Goal: Information Seeking & Learning: Learn about a topic

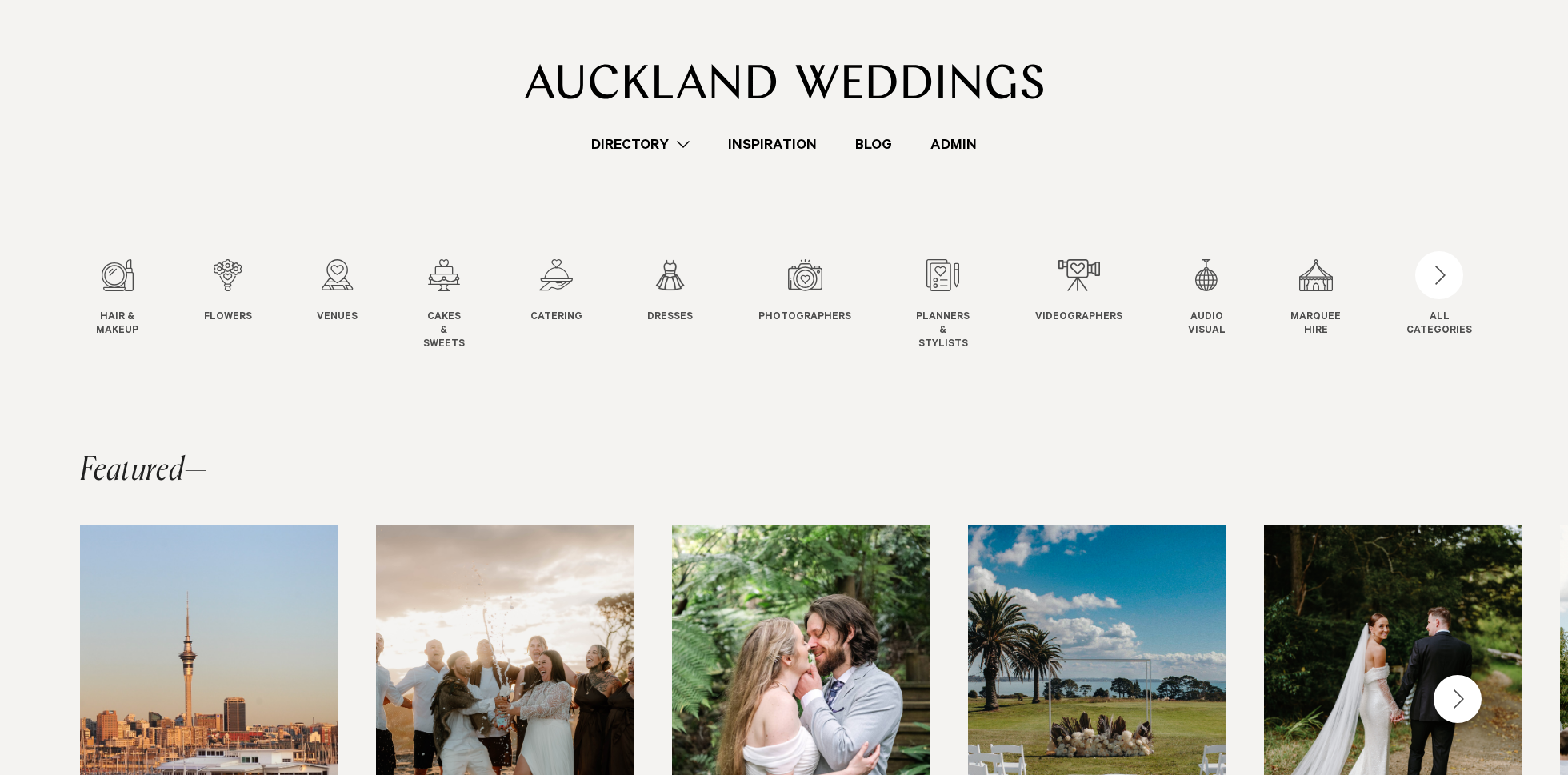
click at [958, 136] on link "Admin" at bounding box center [954, 144] width 85 height 21
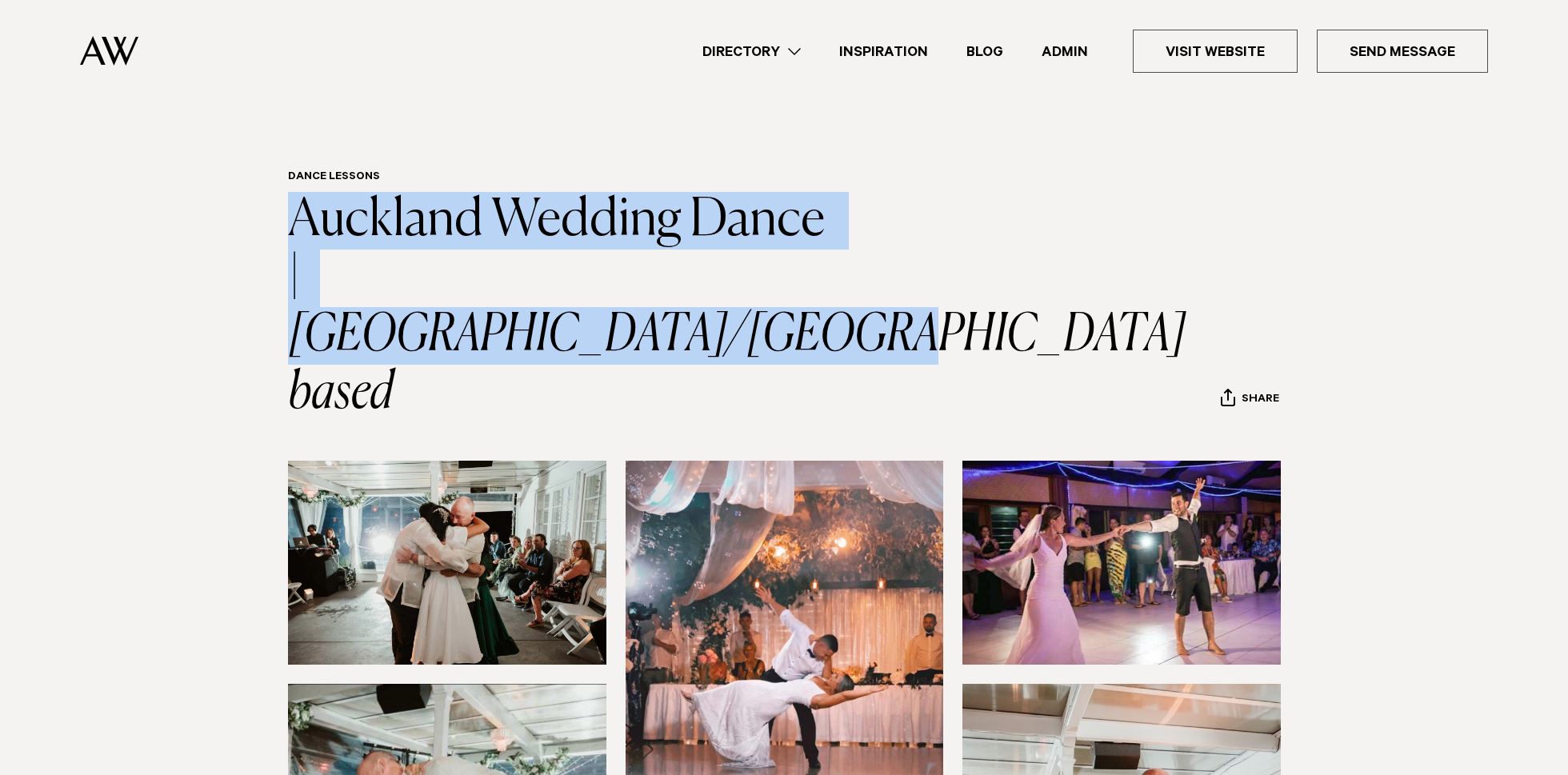
drag, startPoint x: 879, startPoint y: 270, endPoint x: 273, endPoint y: 233, distance: 607.1
click at [273, 233] on div "Dance Lessons Auckland Wedding Dance | South/East Auckland based Share Copy Lin…" at bounding box center [784, 296] width 1126 height 252
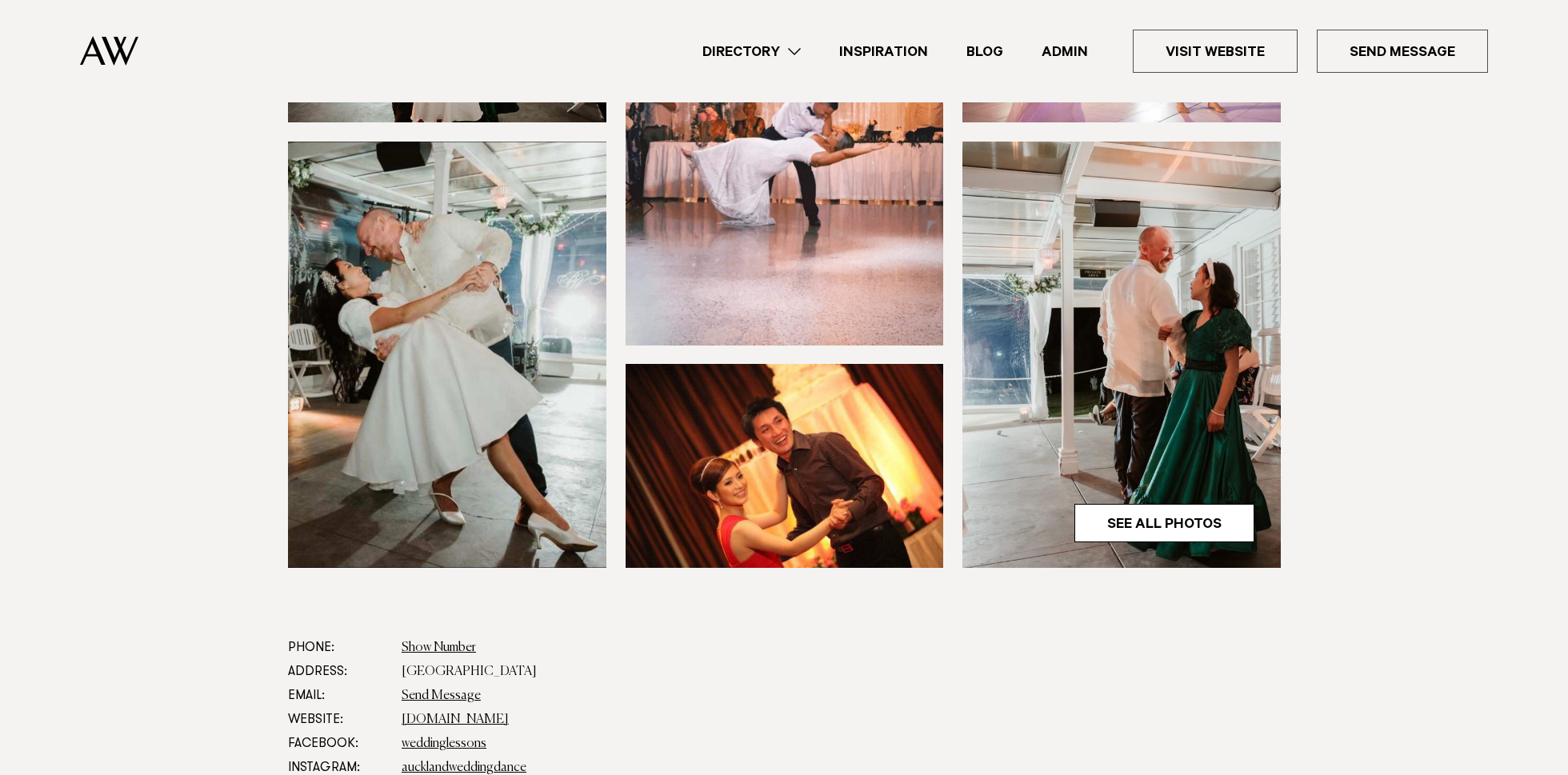
scroll to position [556, 0]
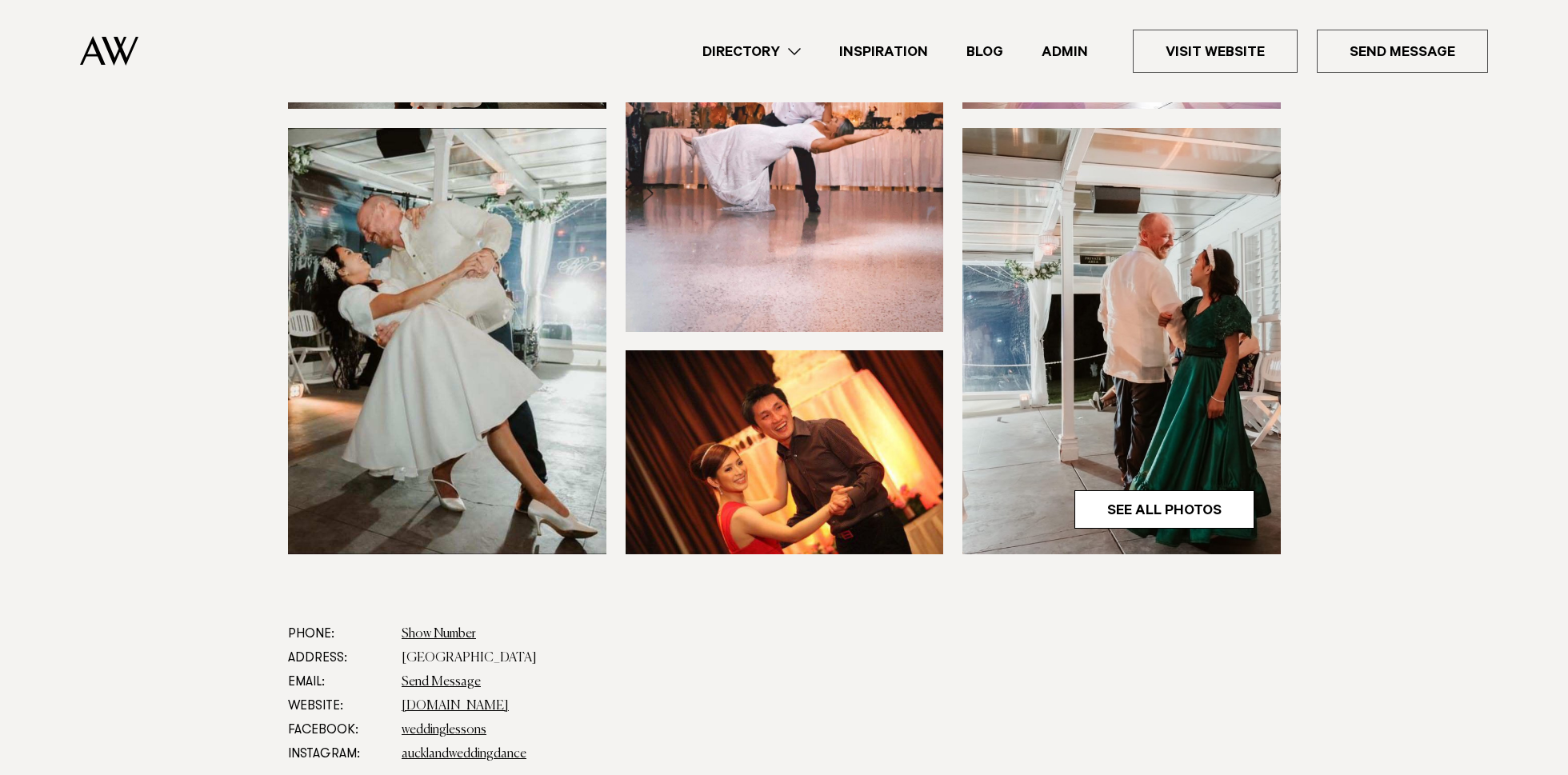
click at [239, 358] on div "See All Photos 1/6" at bounding box center [784, 229] width 1126 height 649
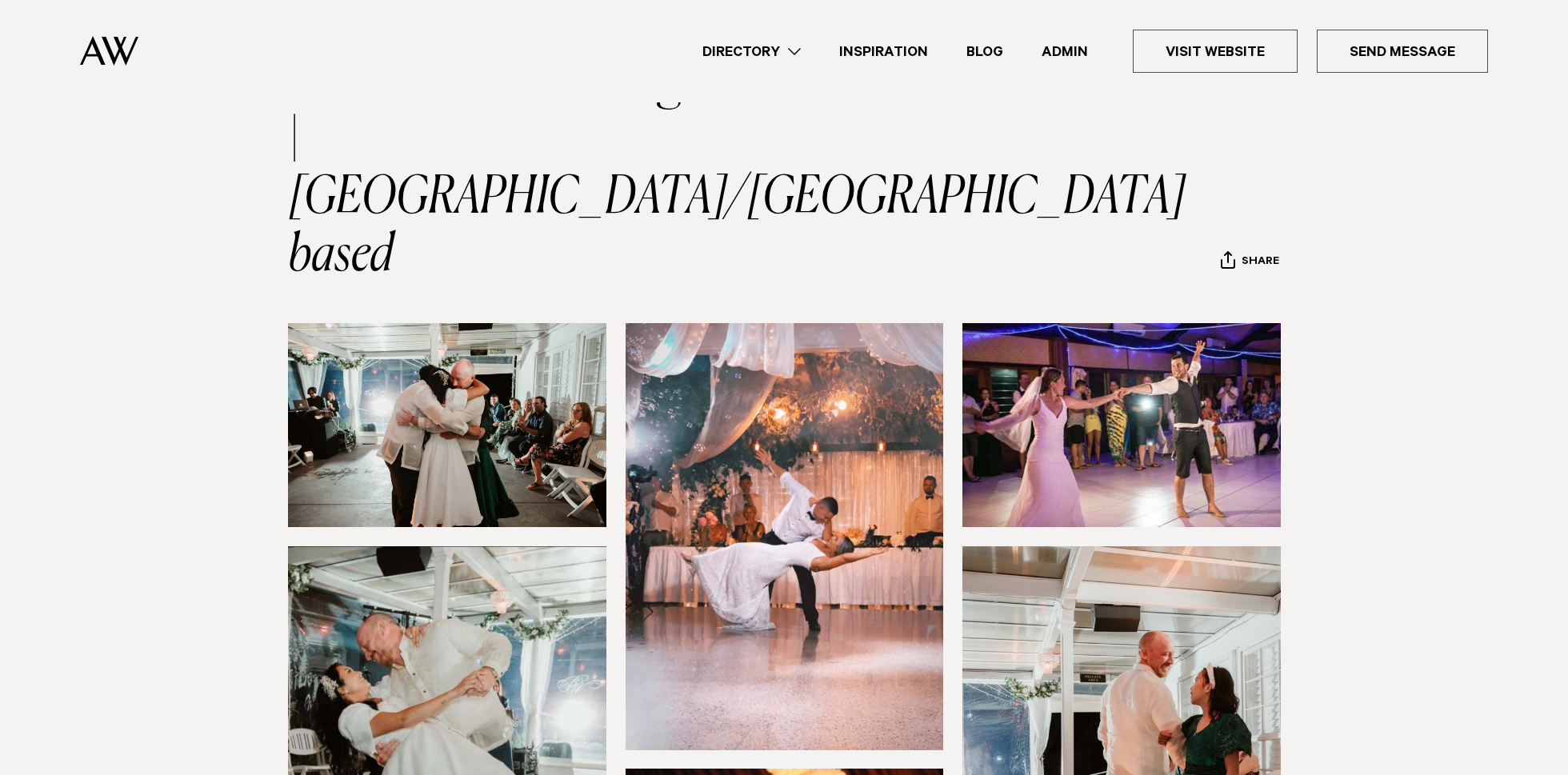
scroll to position [0, 0]
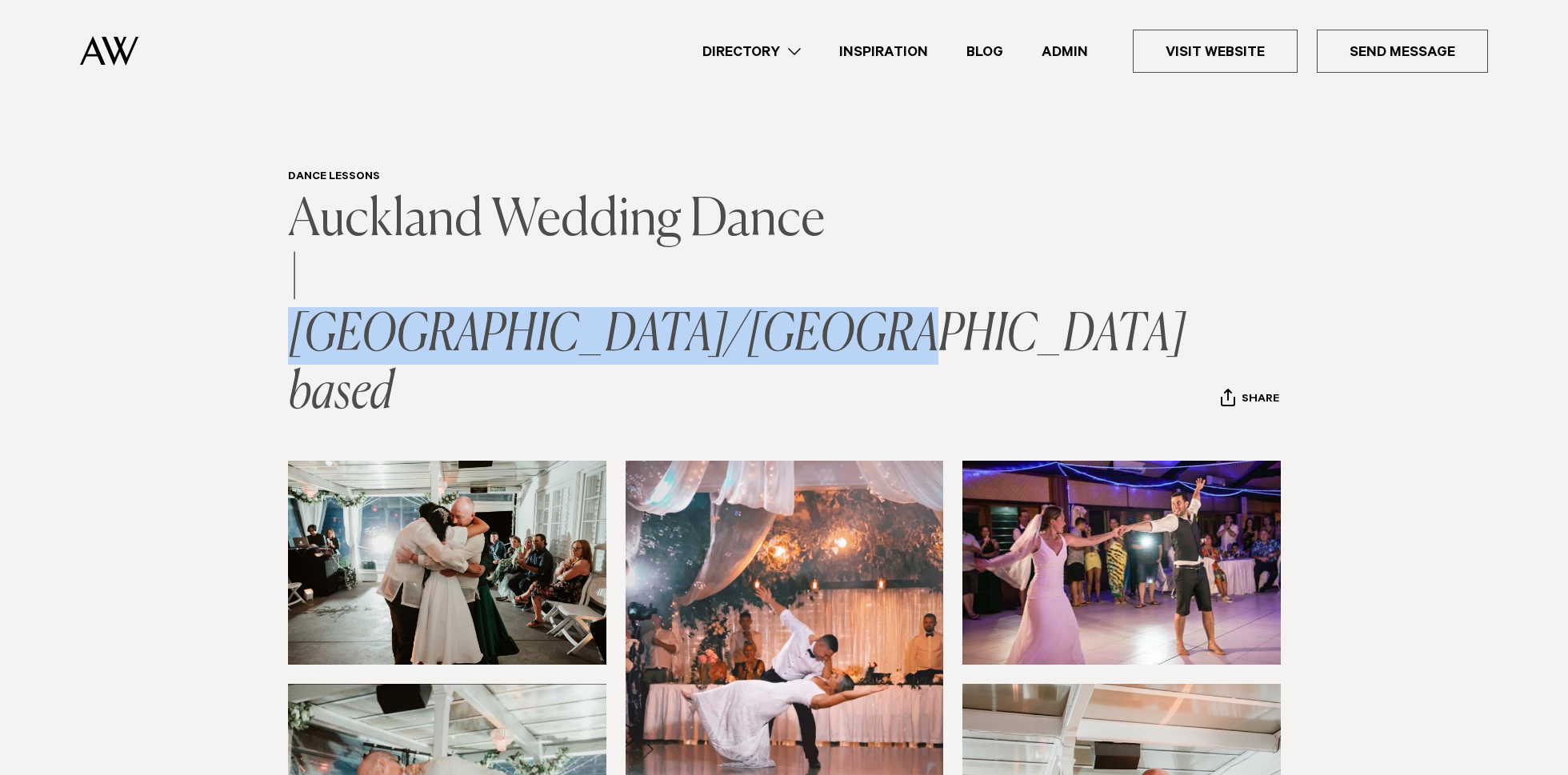
drag, startPoint x: 822, startPoint y: 273, endPoint x: 324, endPoint y: 296, distance: 498.5
click at [324, 296] on h1 "Auckland Wedding Dance | South/East Auckland based" at bounding box center [568, 307] width 560 height 230
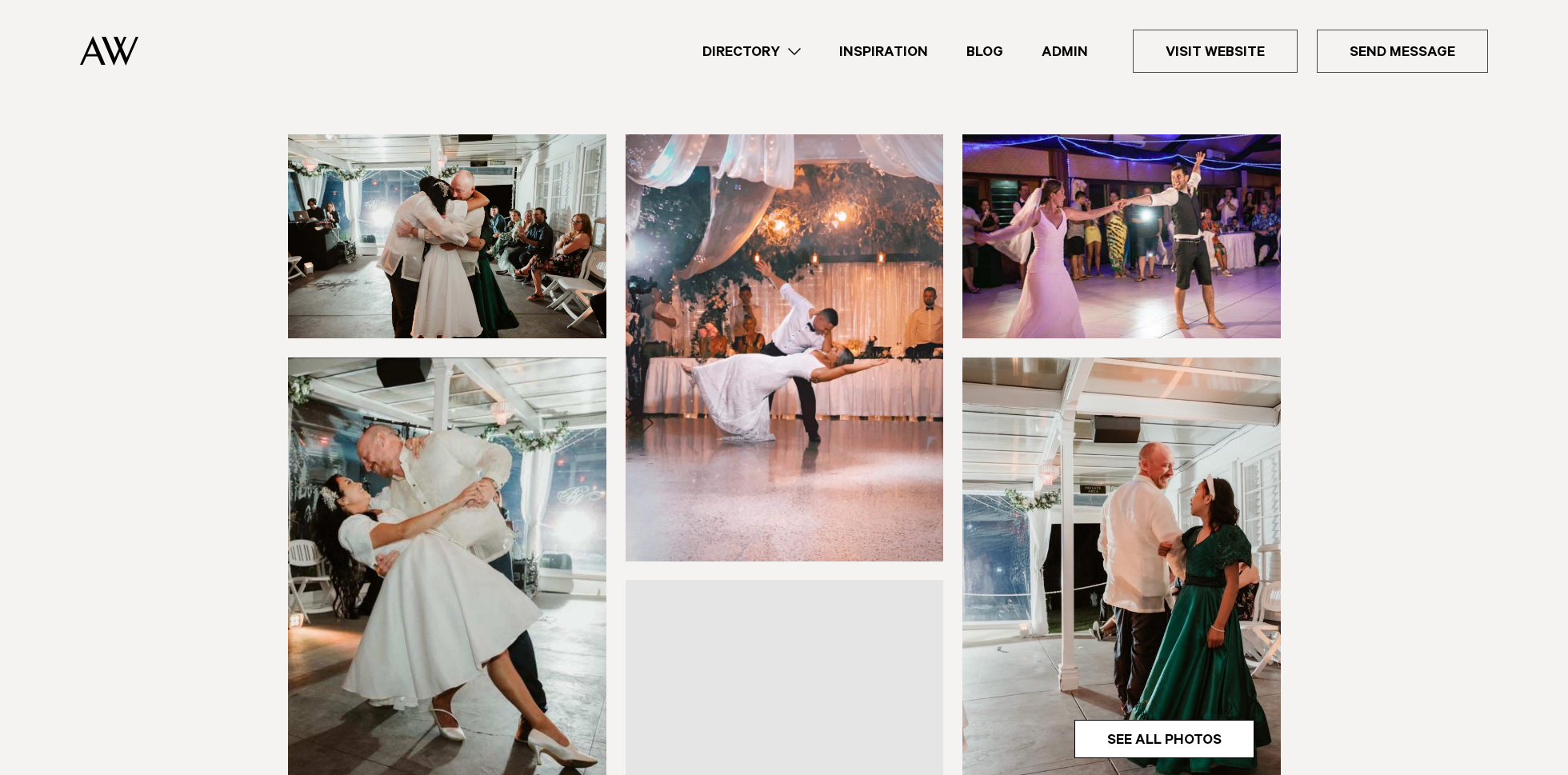
scroll to position [156, 0]
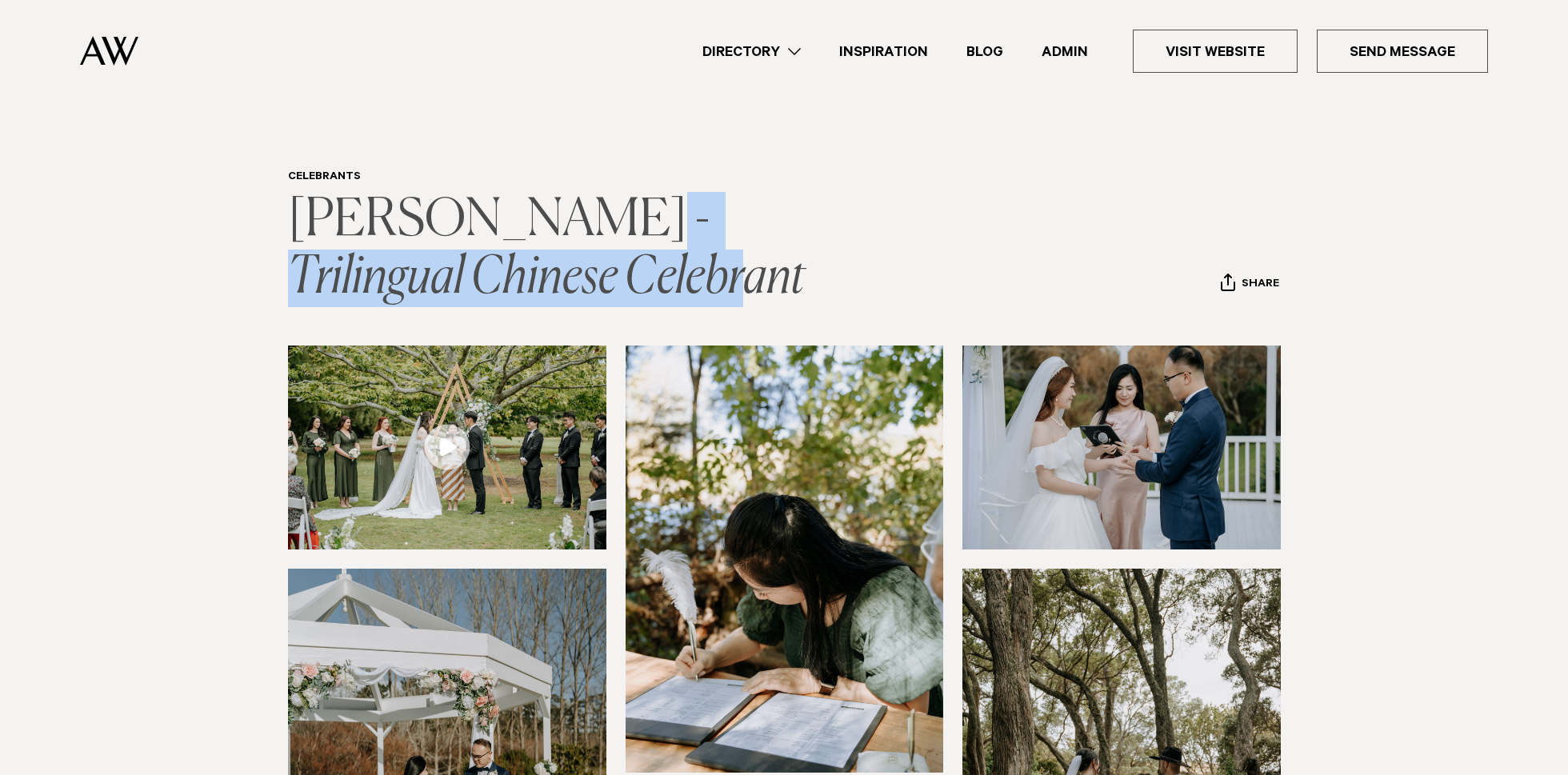
drag, startPoint x: 692, startPoint y: 295, endPoint x: 576, endPoint y: 212, distance: 142.6
click at [576, 212] on h1 "Melody Kee - Trilingual Chinese Celebrant" at bounding box center [568, 250] width 560 height 116
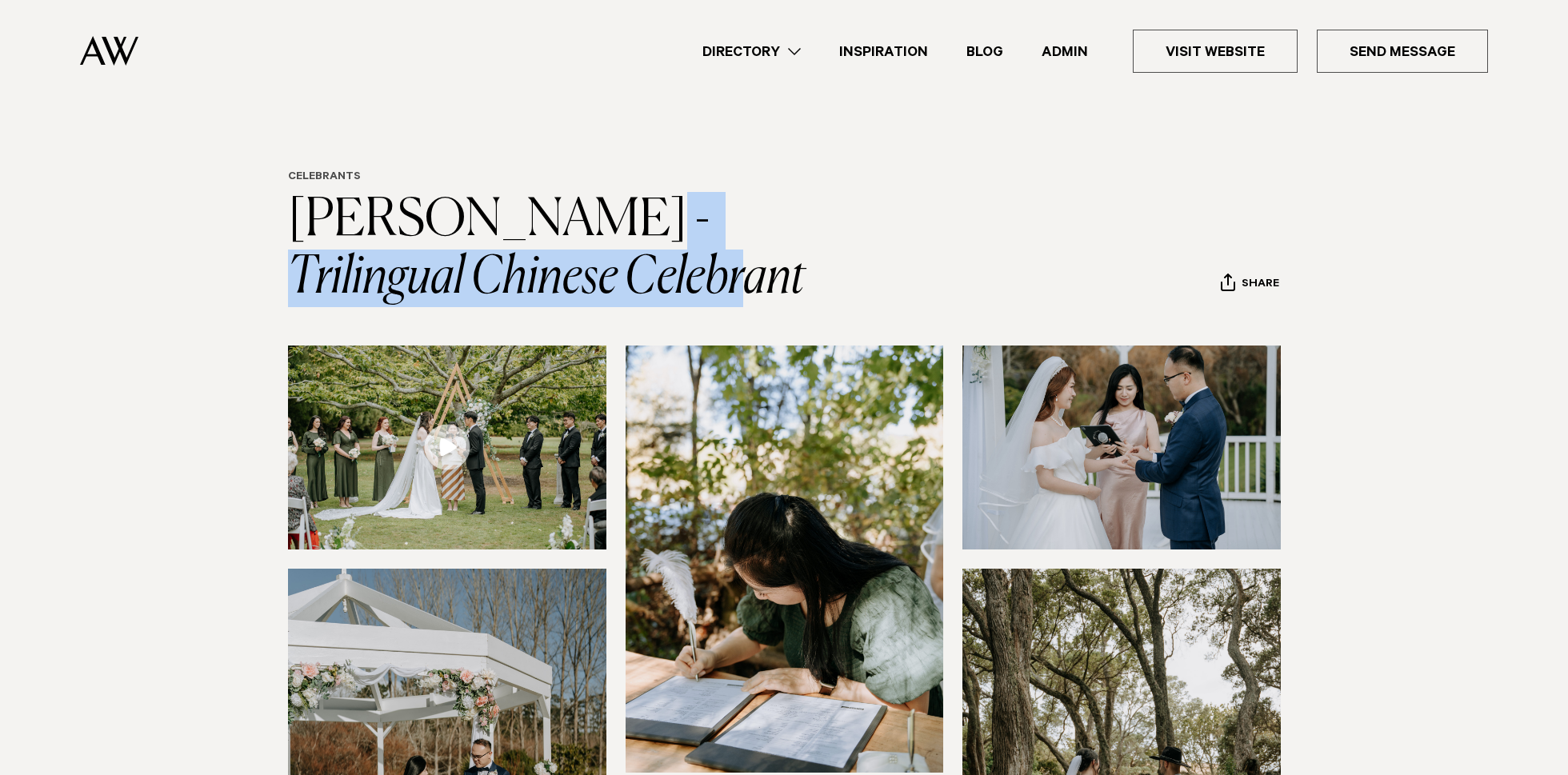
click at [340, 176] on link "Celebrants" at bounding box center [325, 177] width 73 height 13
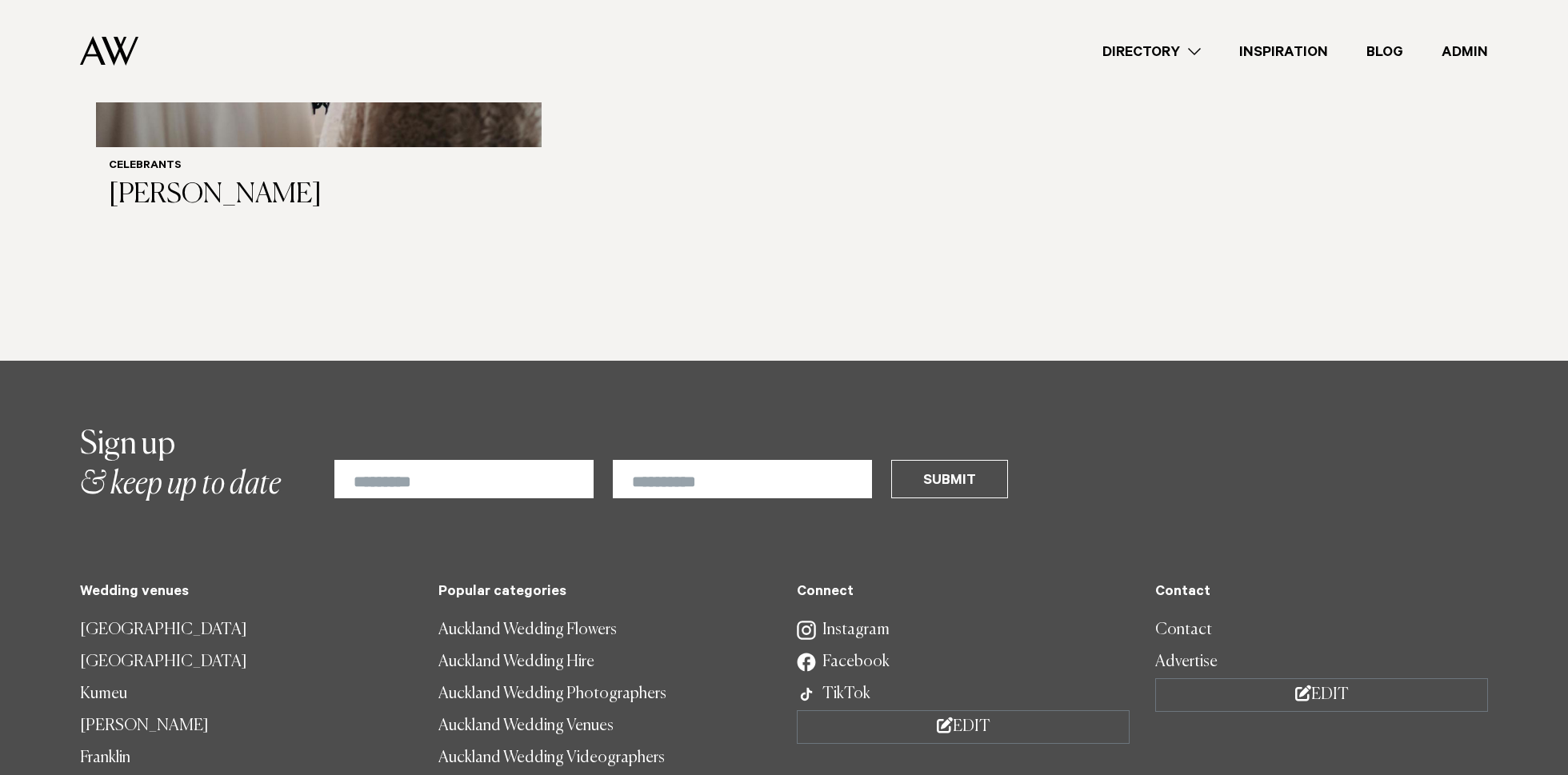
scroll to position [3261, 0]
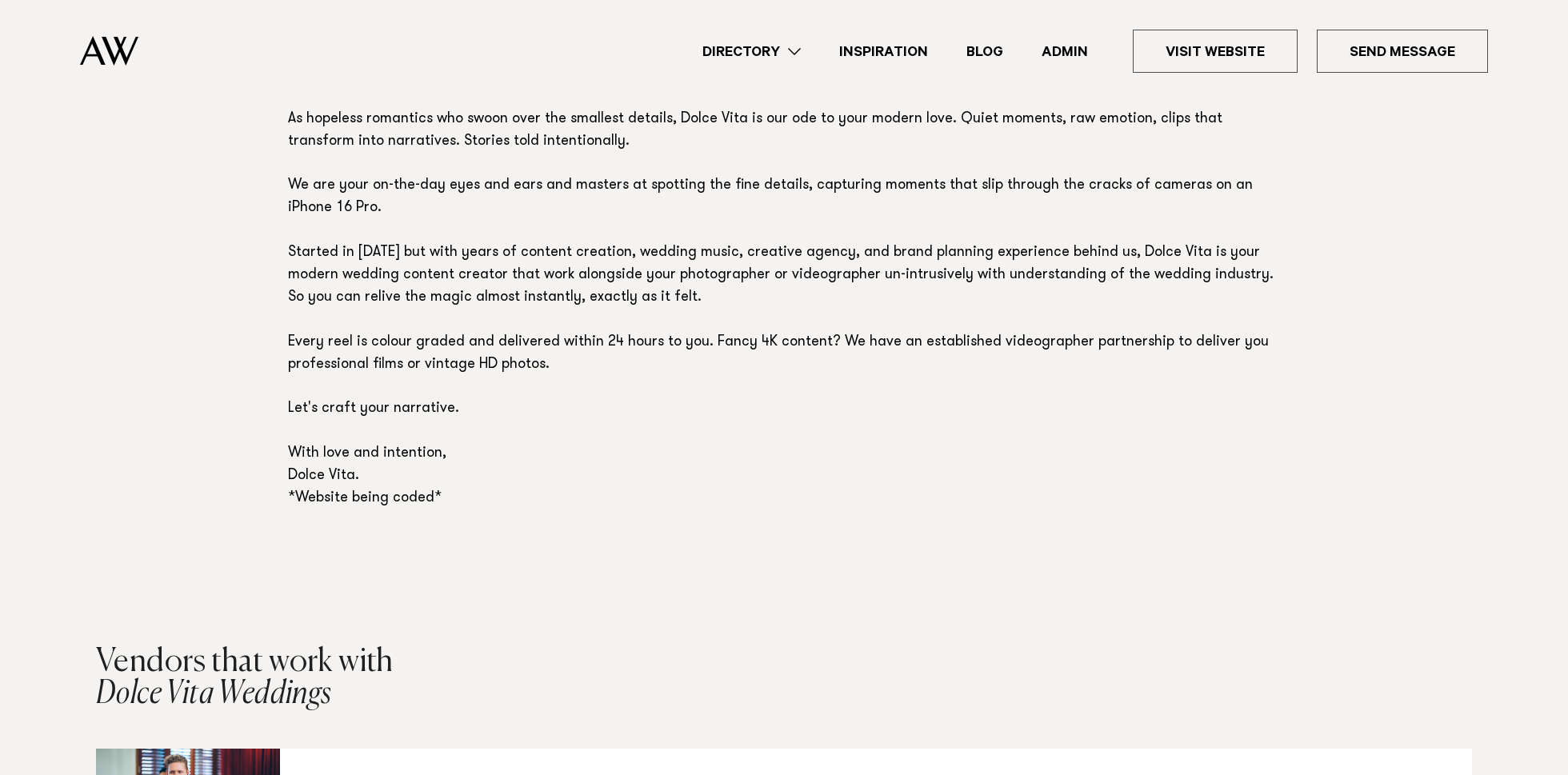
scroll to position [1028, 0]
click at [395, 502] on p "As hopeless romantics who swoon over the smallest details, Dolce Vita is our od…" at bounding box center [784, 312] width 992 height 401
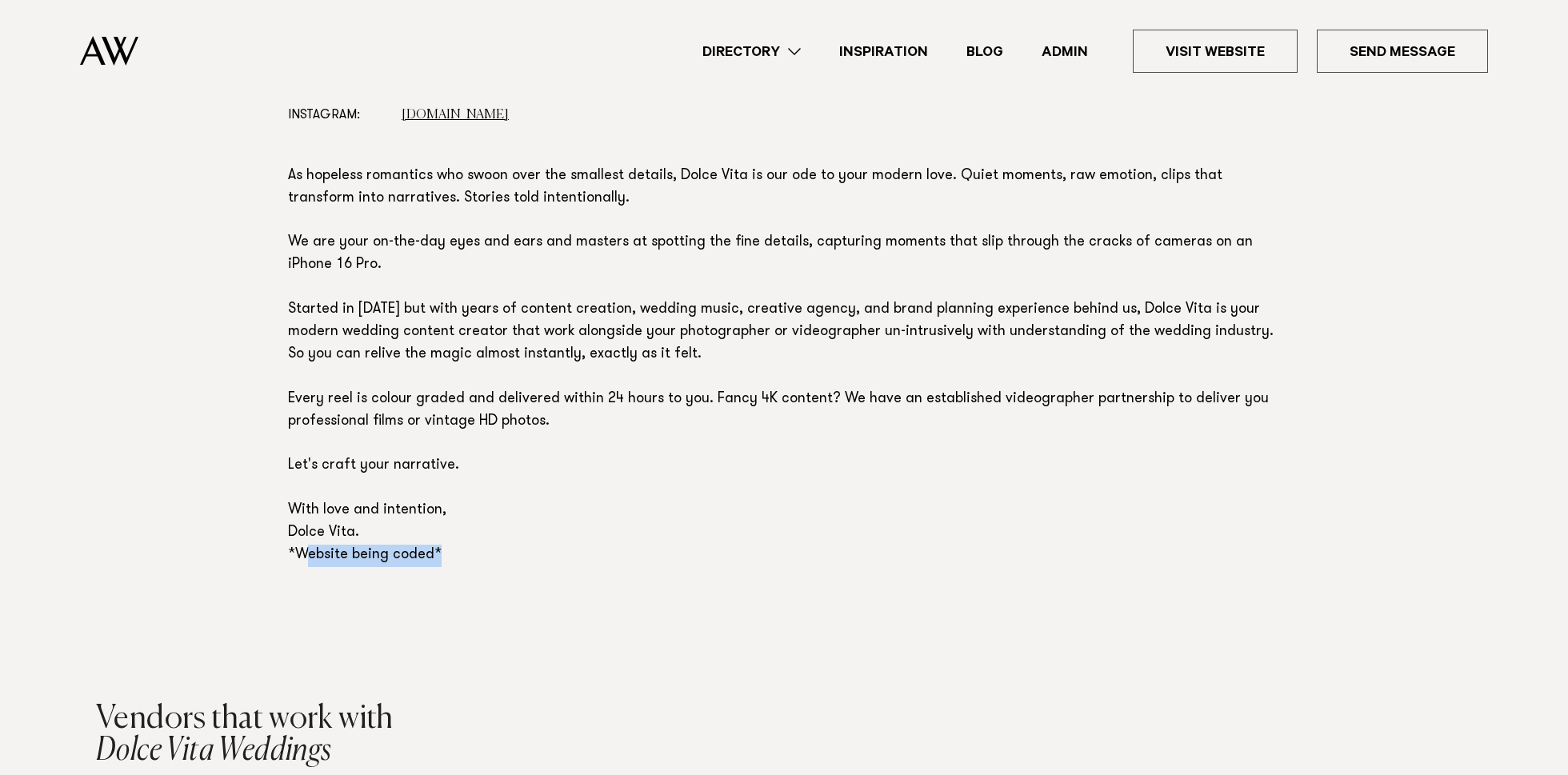
scroll to position [885, 0]
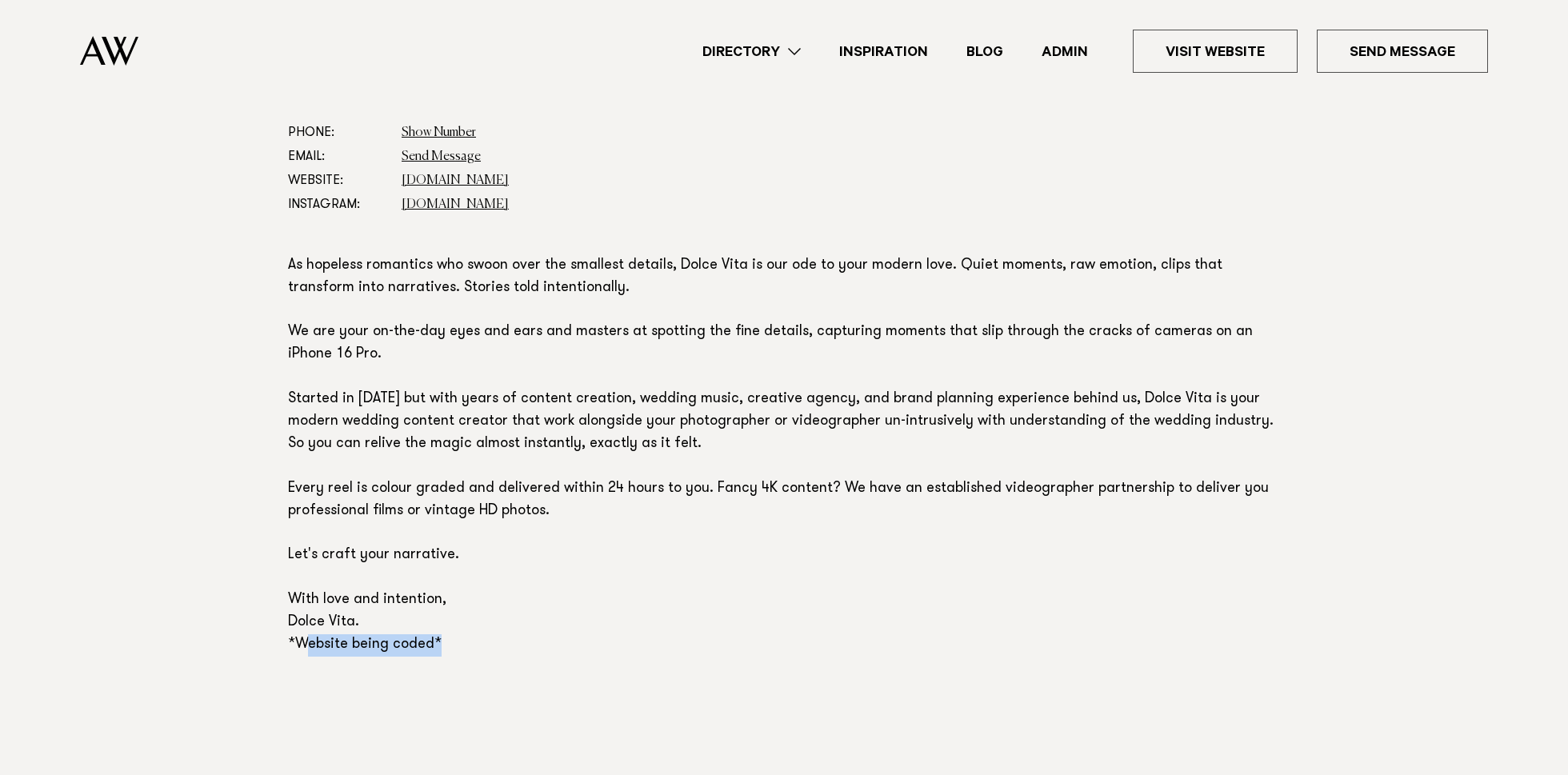
click at [749, 480] on p "As hopeless romantics who swoon over the smallest details, Dolce Vita is our od…" at bounding box center [784, 455] width 992 height 401
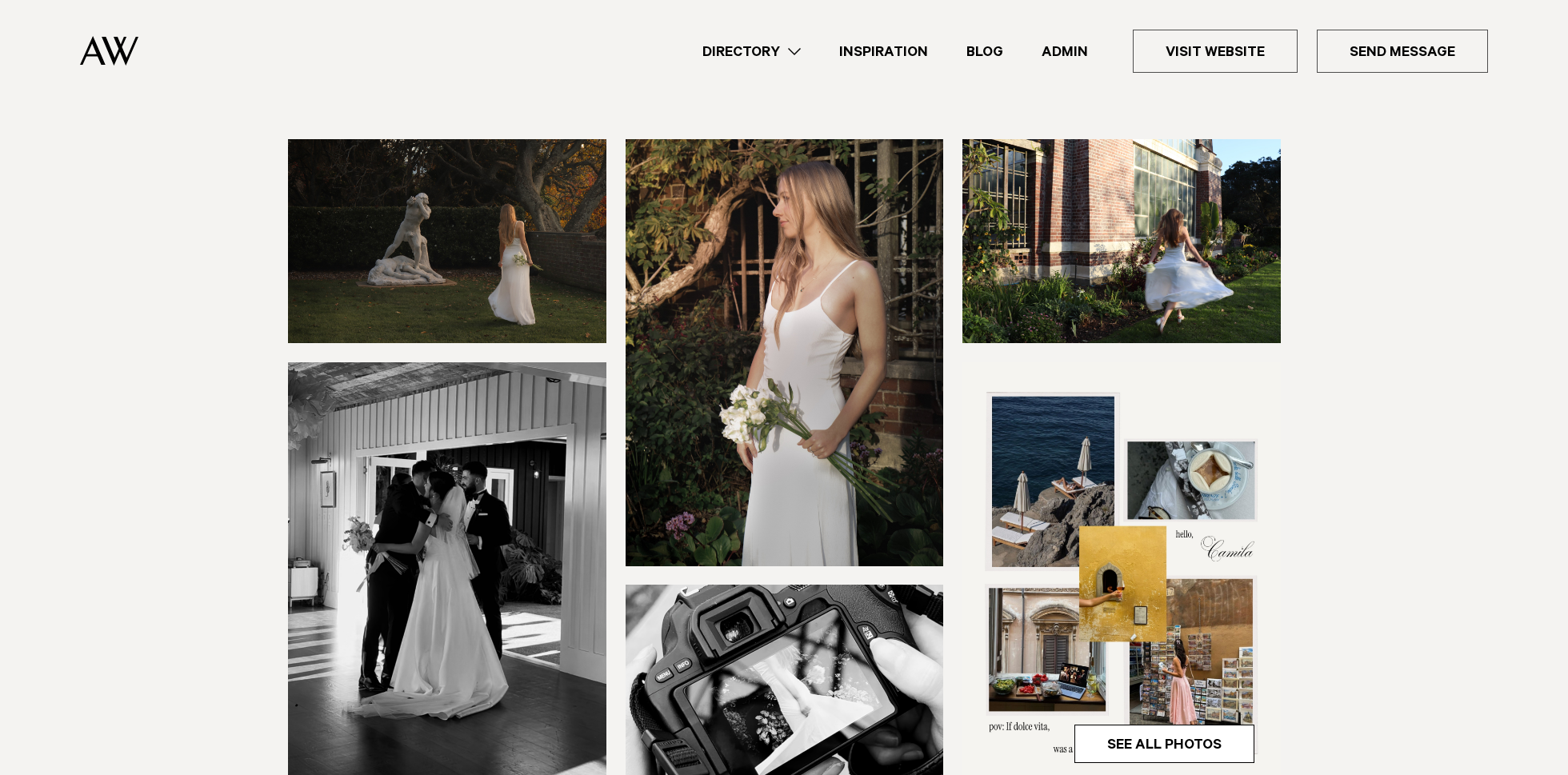
scroll to position [135, 0]
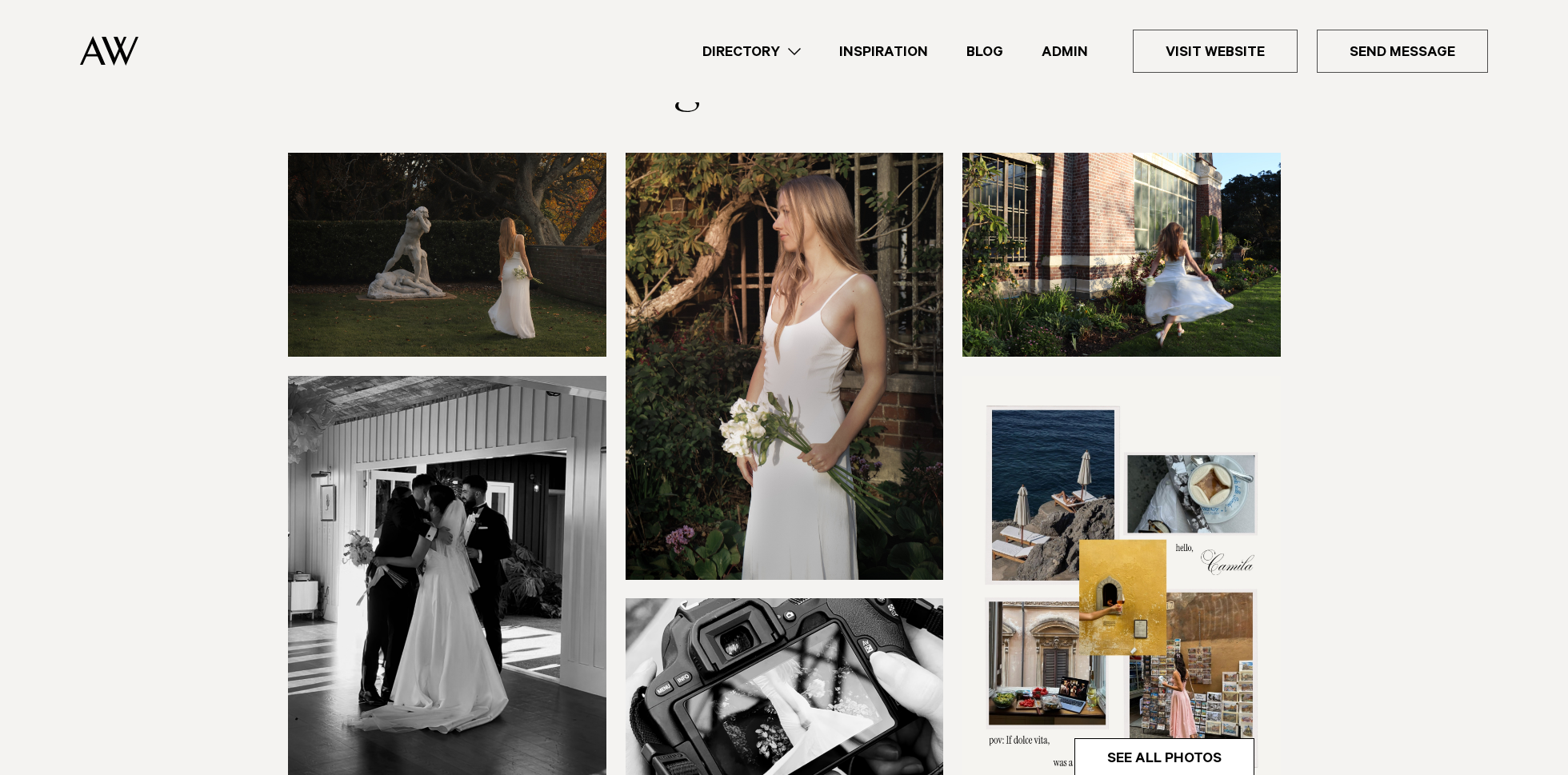
click at [1027, 578] on img at bounding box center [1121, 589] width 319 height 427
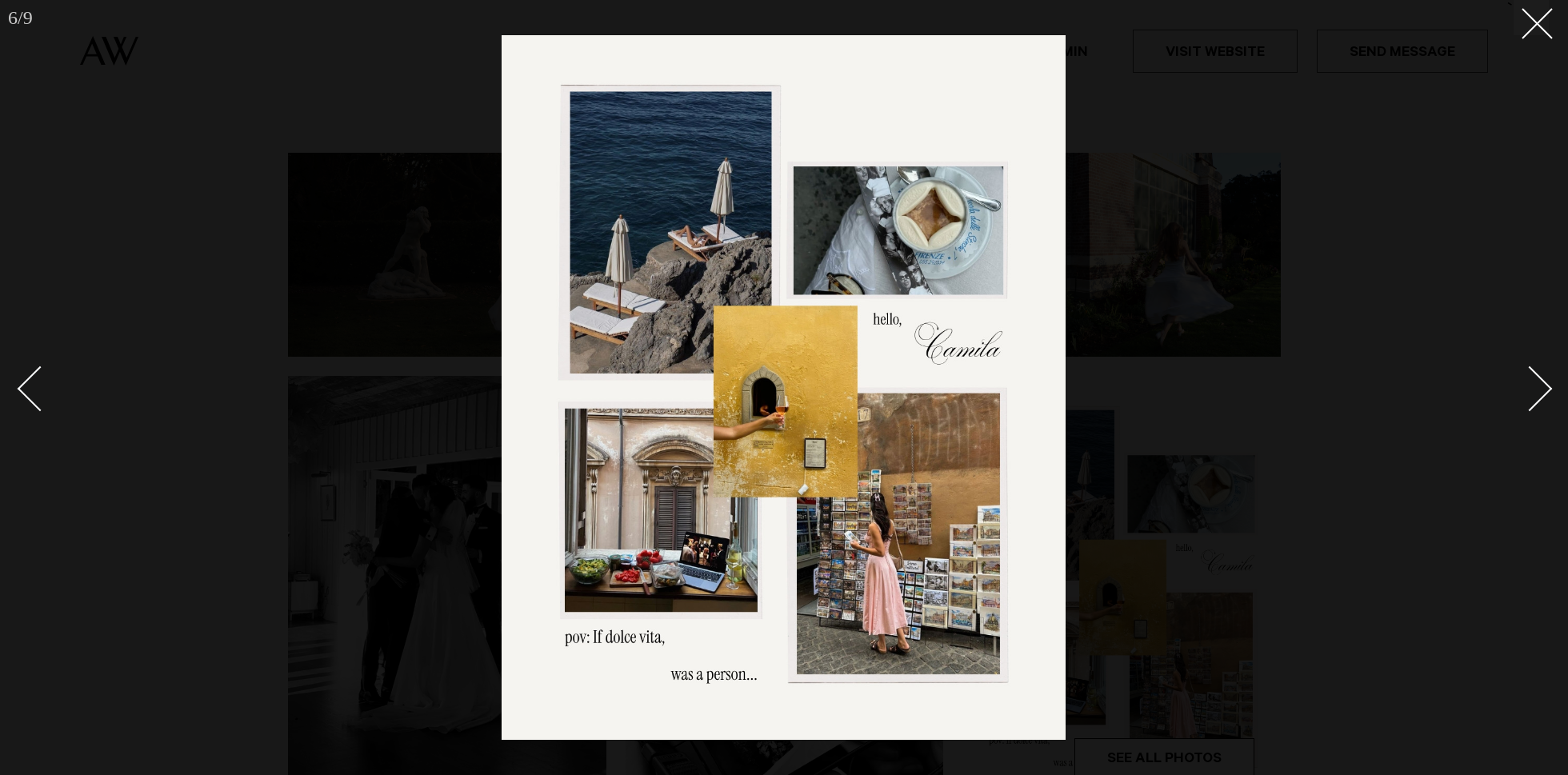
click at [1528, 405] on div "Next slide" at bounding box center [1530, 388] width 46 height 46
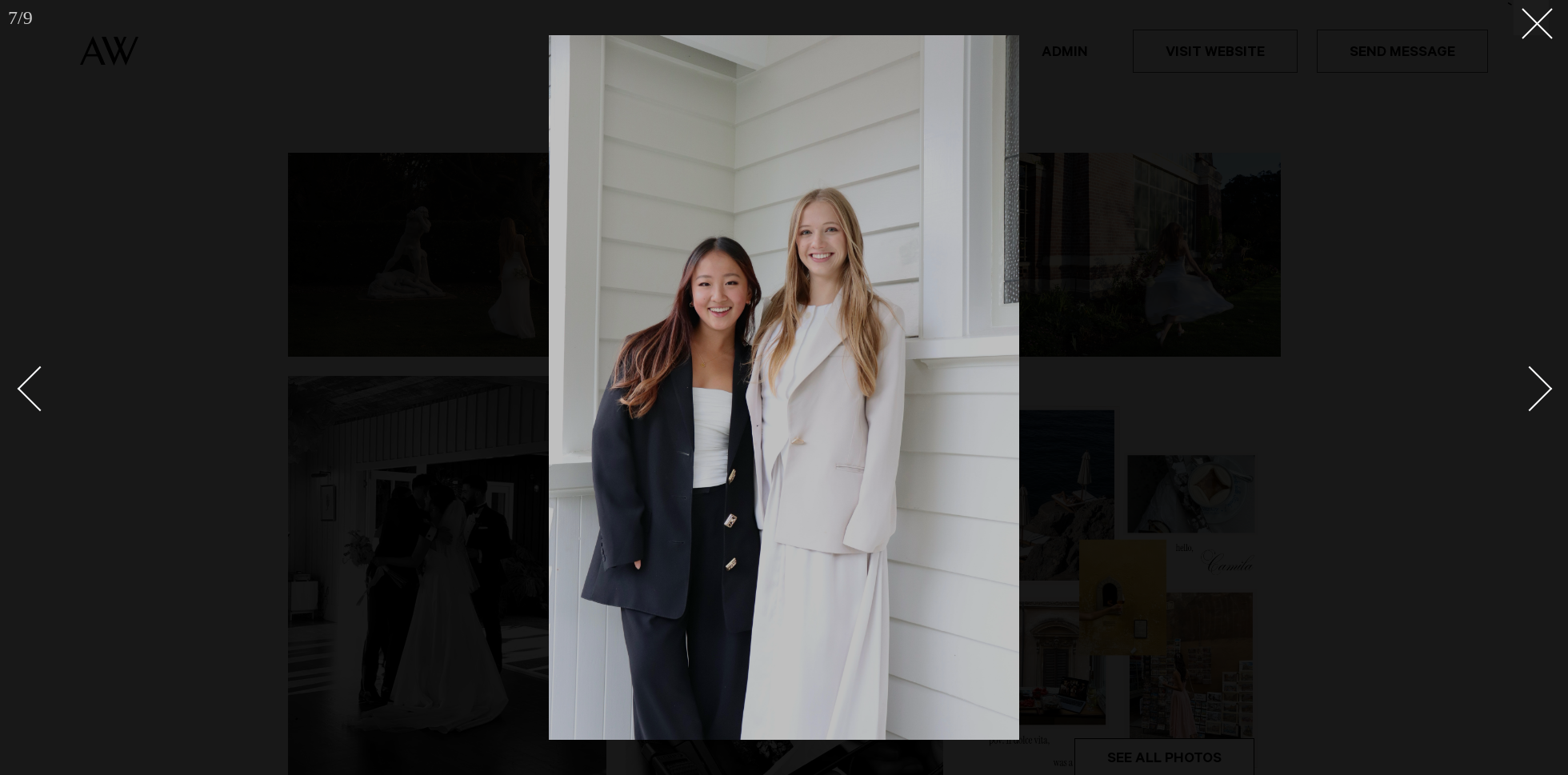
click at [1528, 405] on div "Next slide" at bounding box center [1530, 388] width 46 height 46
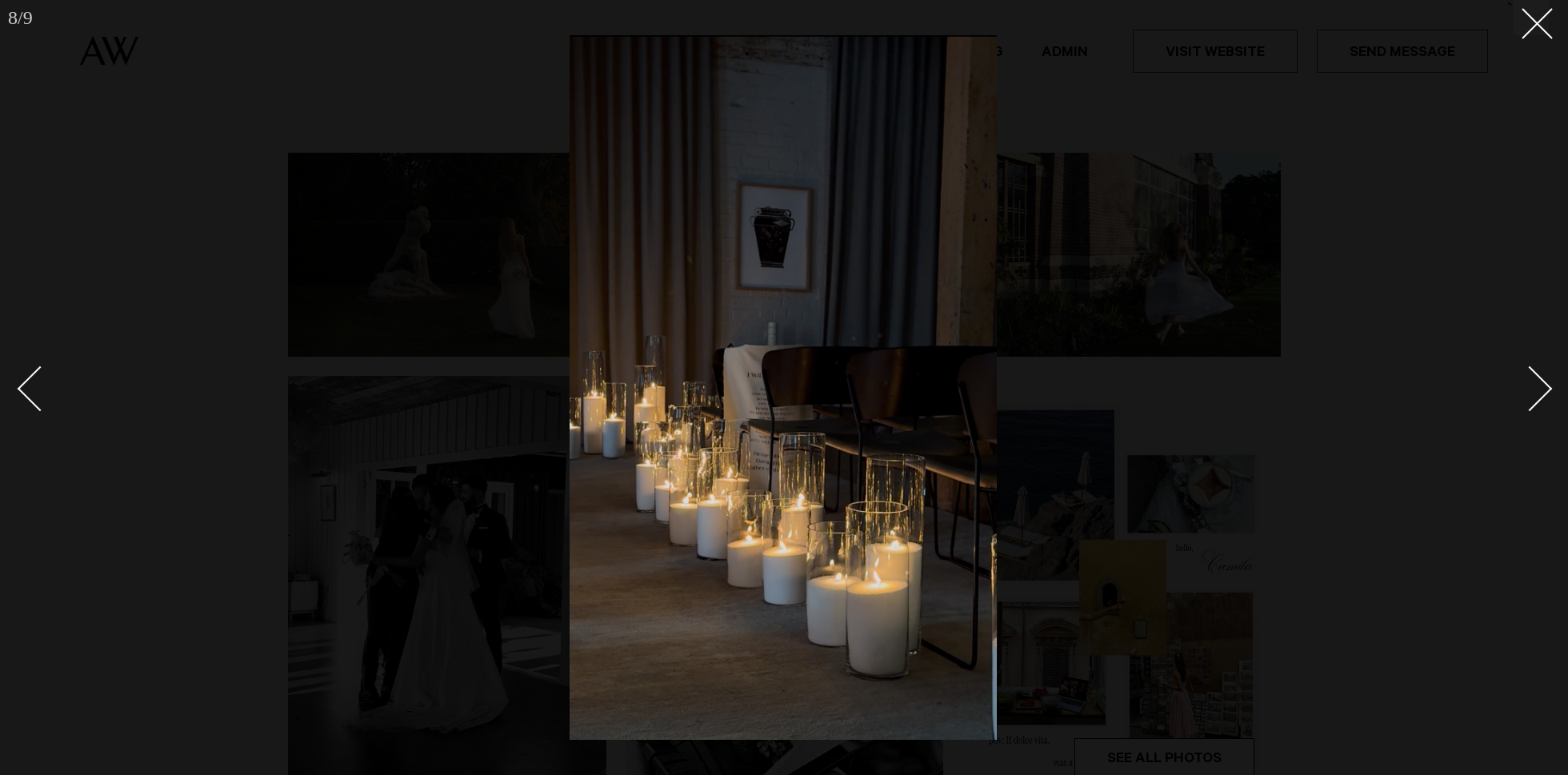
click at [1528, 405] on div "Next slide" at bounding box center [1530, 388] width 46 height 46
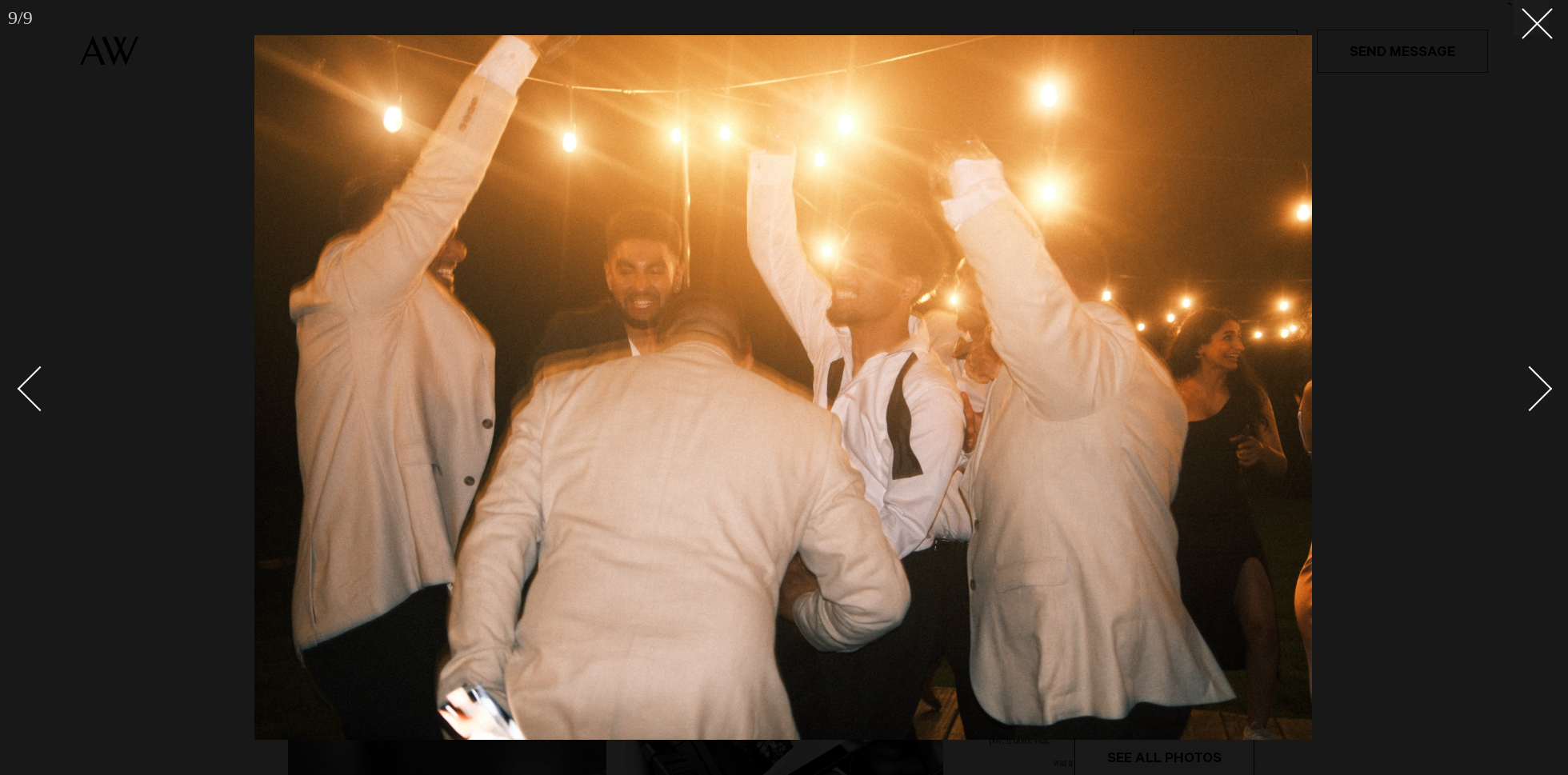
click at [1528, 405] on div "Next slide" at bounding box center [1530, 388] width 46 height 46
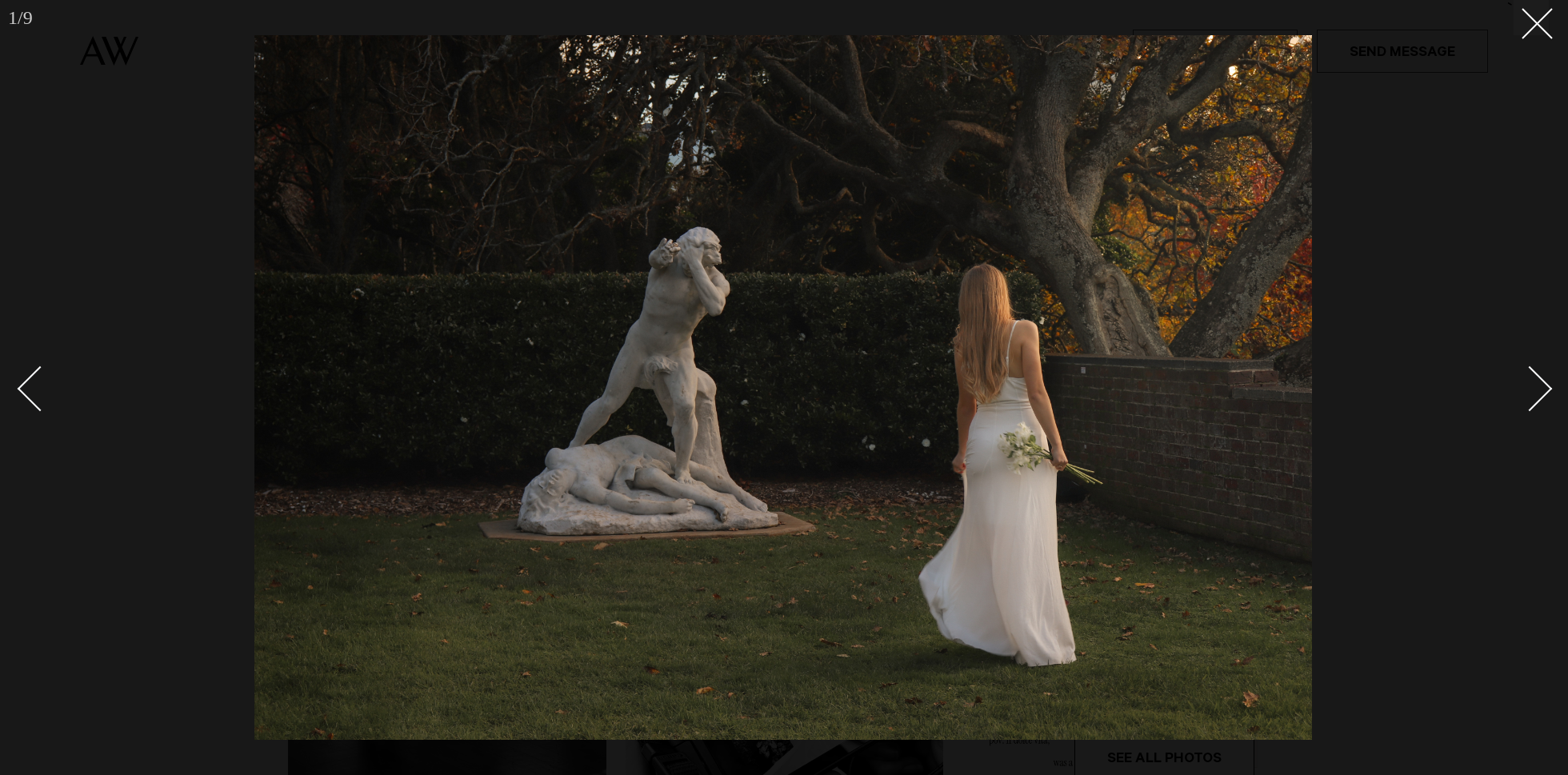
click at [1528, 405] on div "Next slide" at bounding box center [1530, 388] width 46 height 46
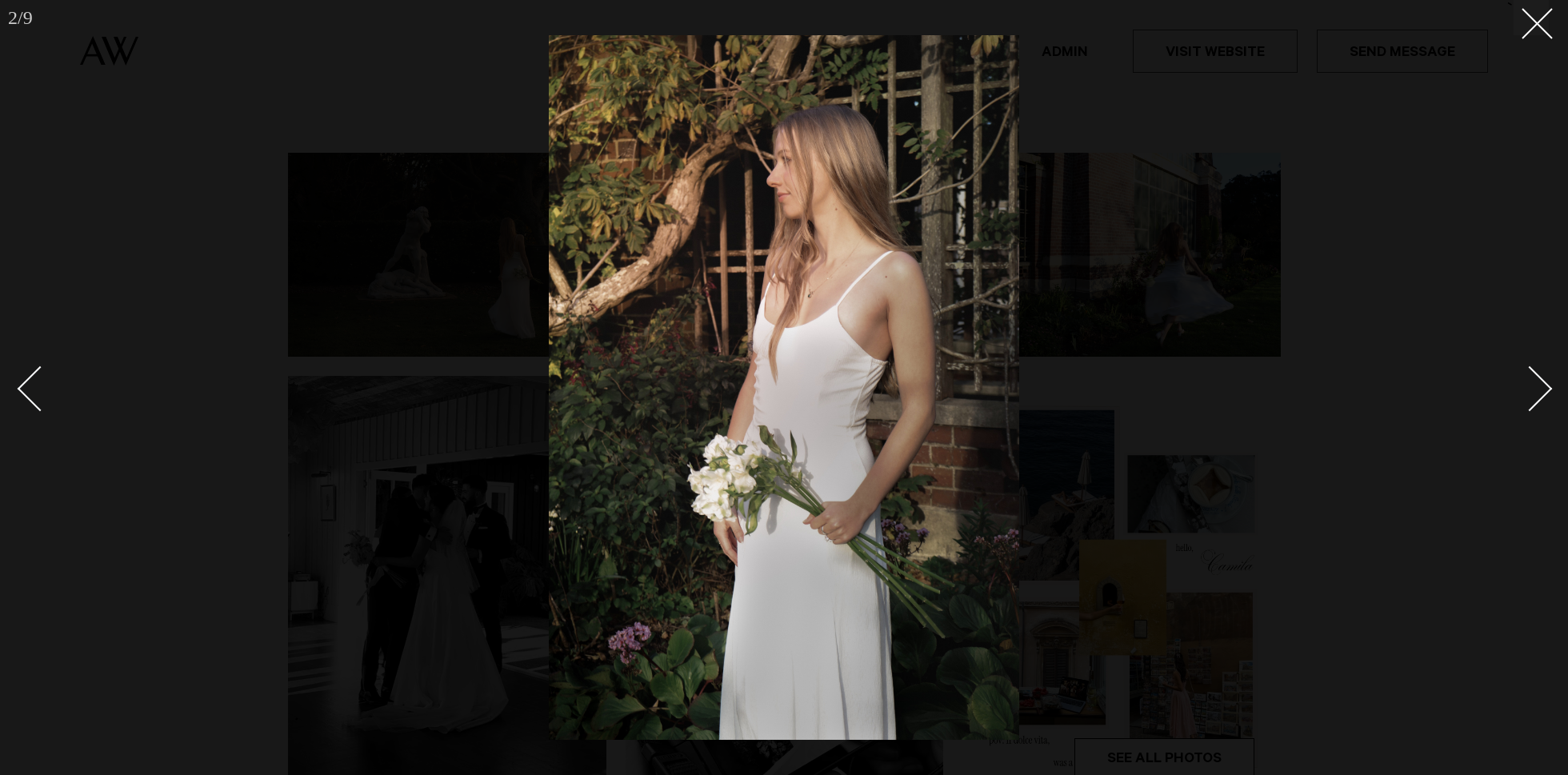
click at [1528, 405] on div "Next slide" at bounding box center [1530, 388] width 46 height 46
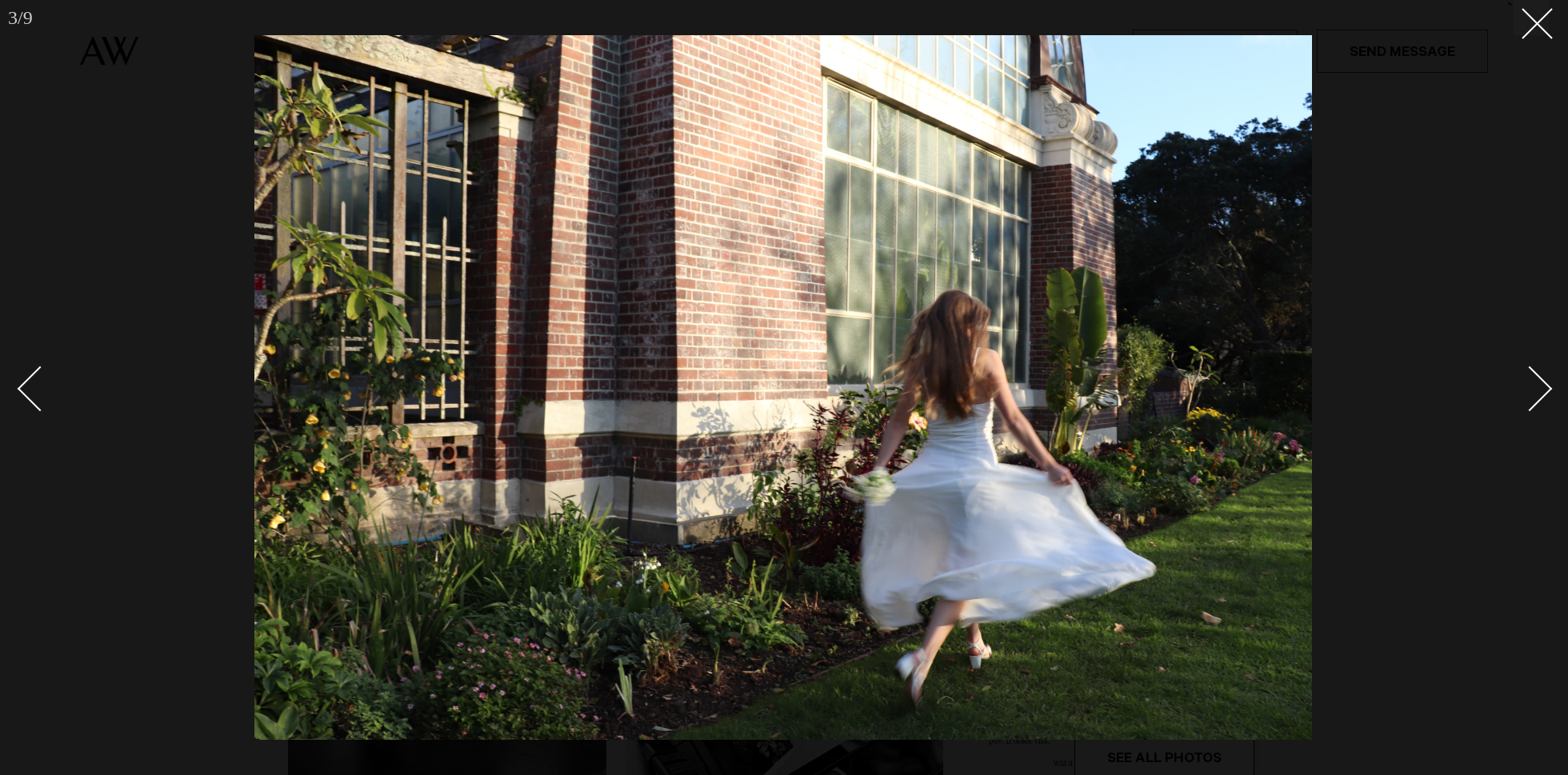
click at [1528, 405] on div "Next slide" at bounding box center [1530, 388] width 46 height 46
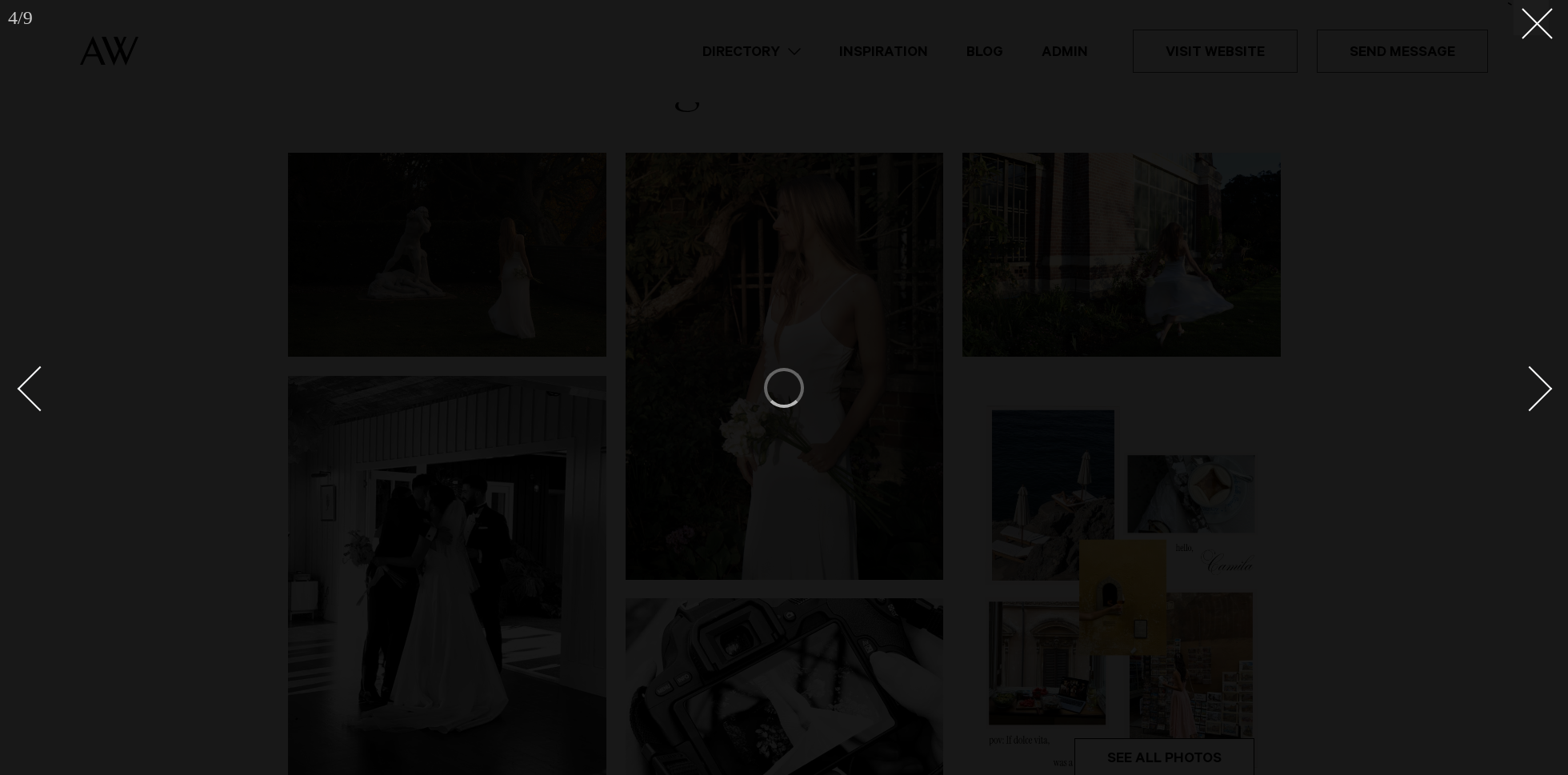
click at [1528, 405] on div "Next slide" at bounding box center [1530, 388] width 46 height 46
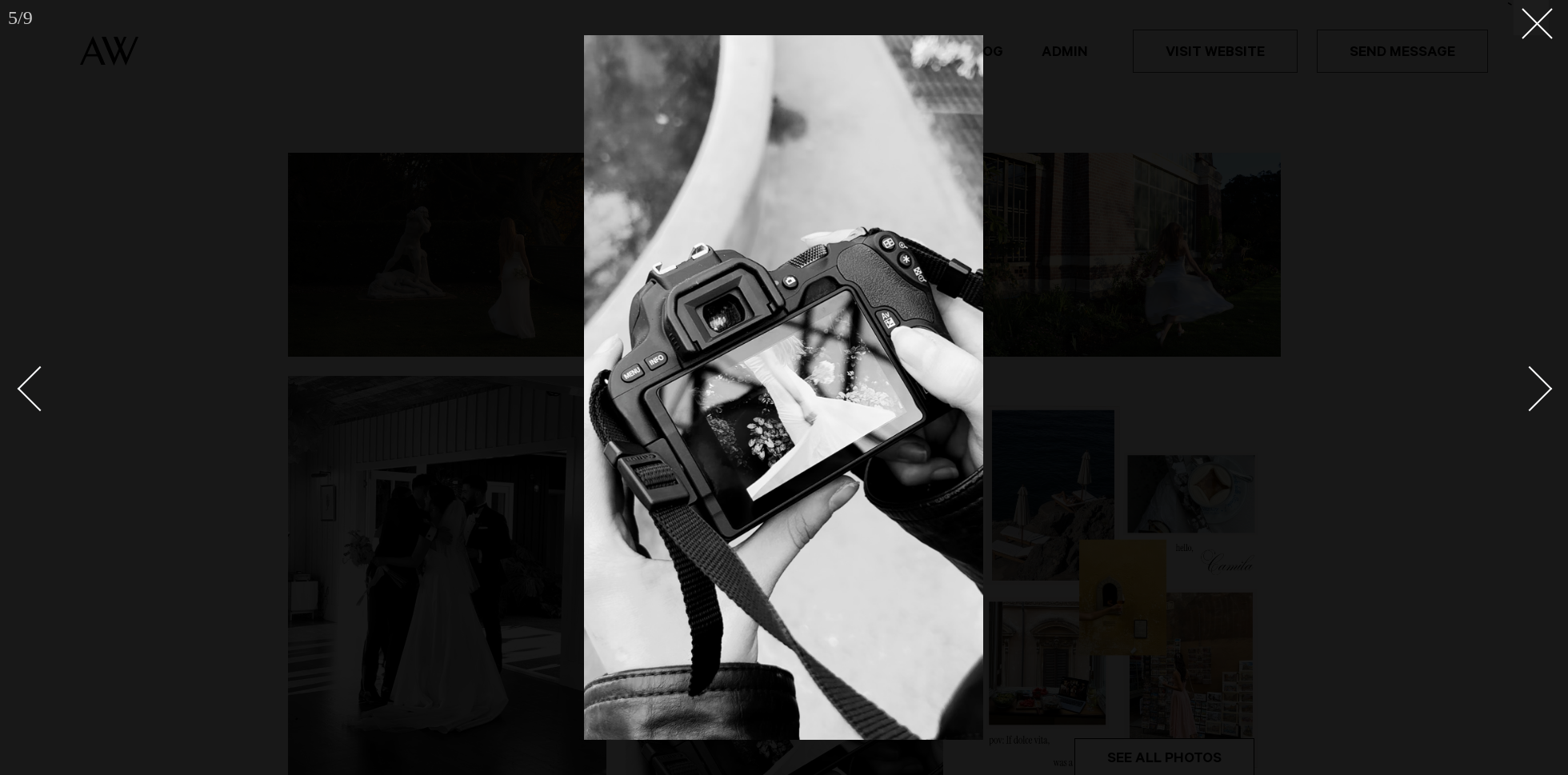
click at [1528, 402] on div "Next slide" at bounding box center [1530, 388] width 46 height 46
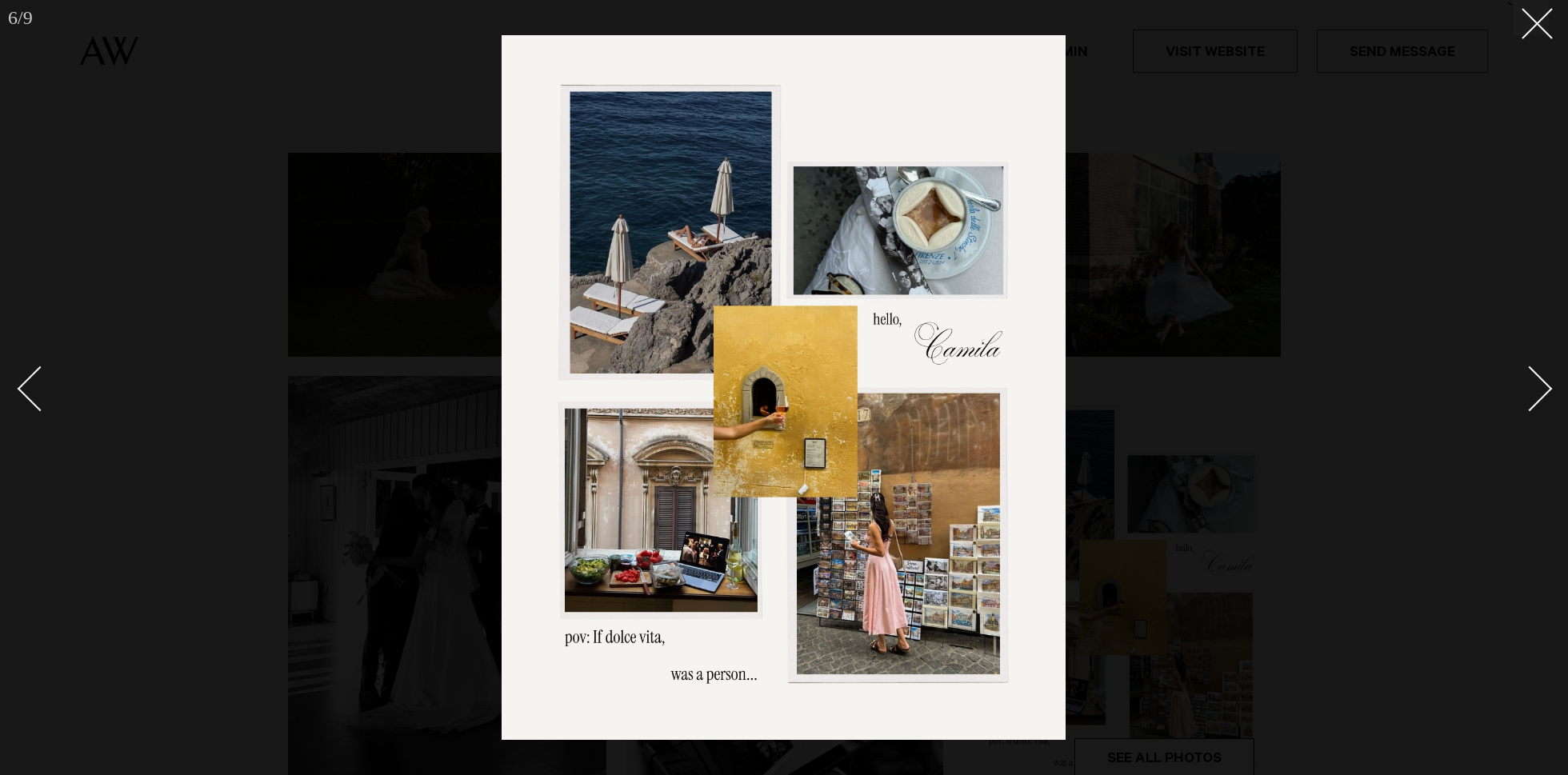
click at [1528, 402] on div "Next slide" at bounding box center [1530, 388] width 46 height 46
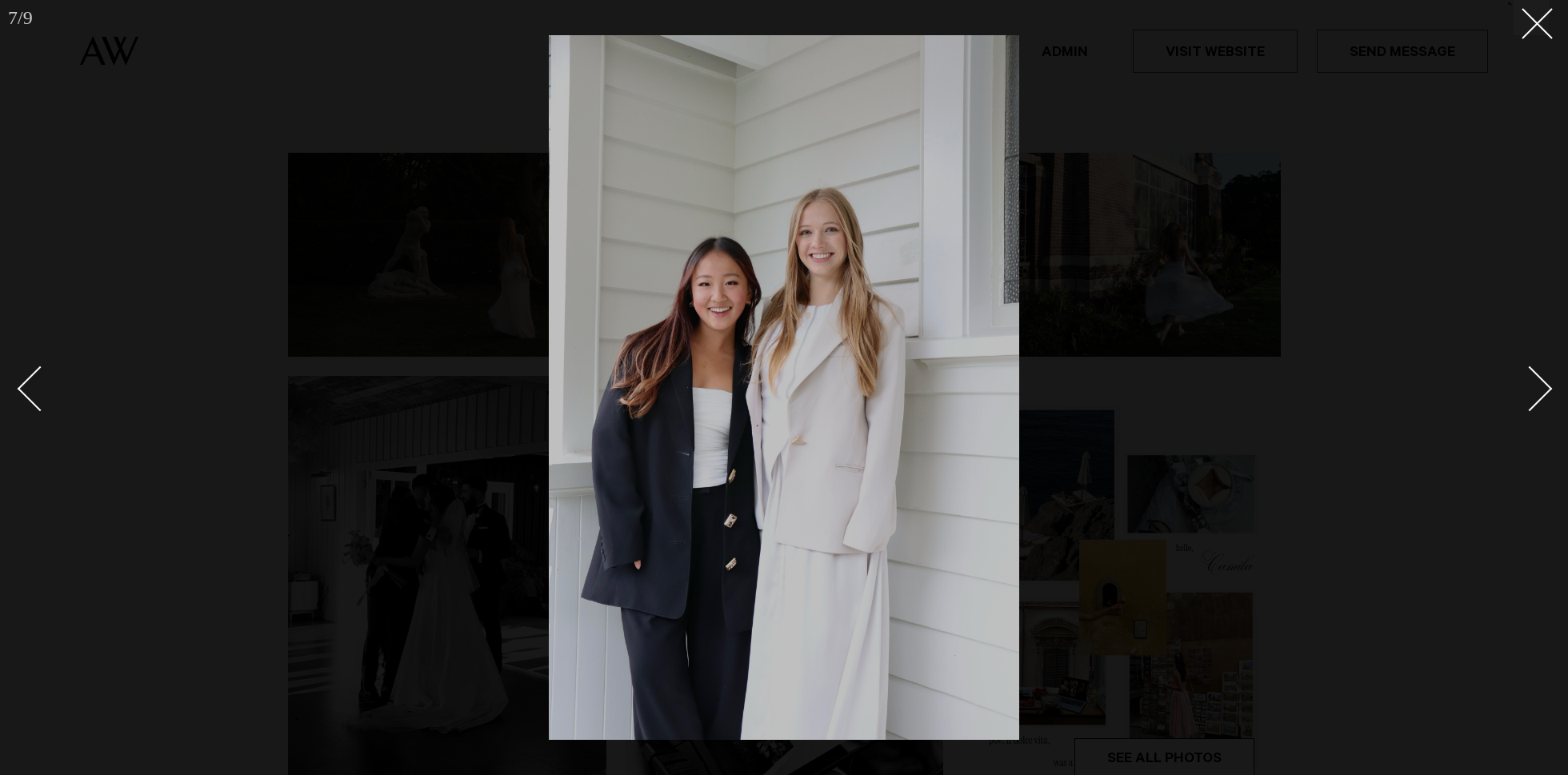
click at [1536, 377] on div "Next slide" at bounding box center [1530, 388] width 46 height 46
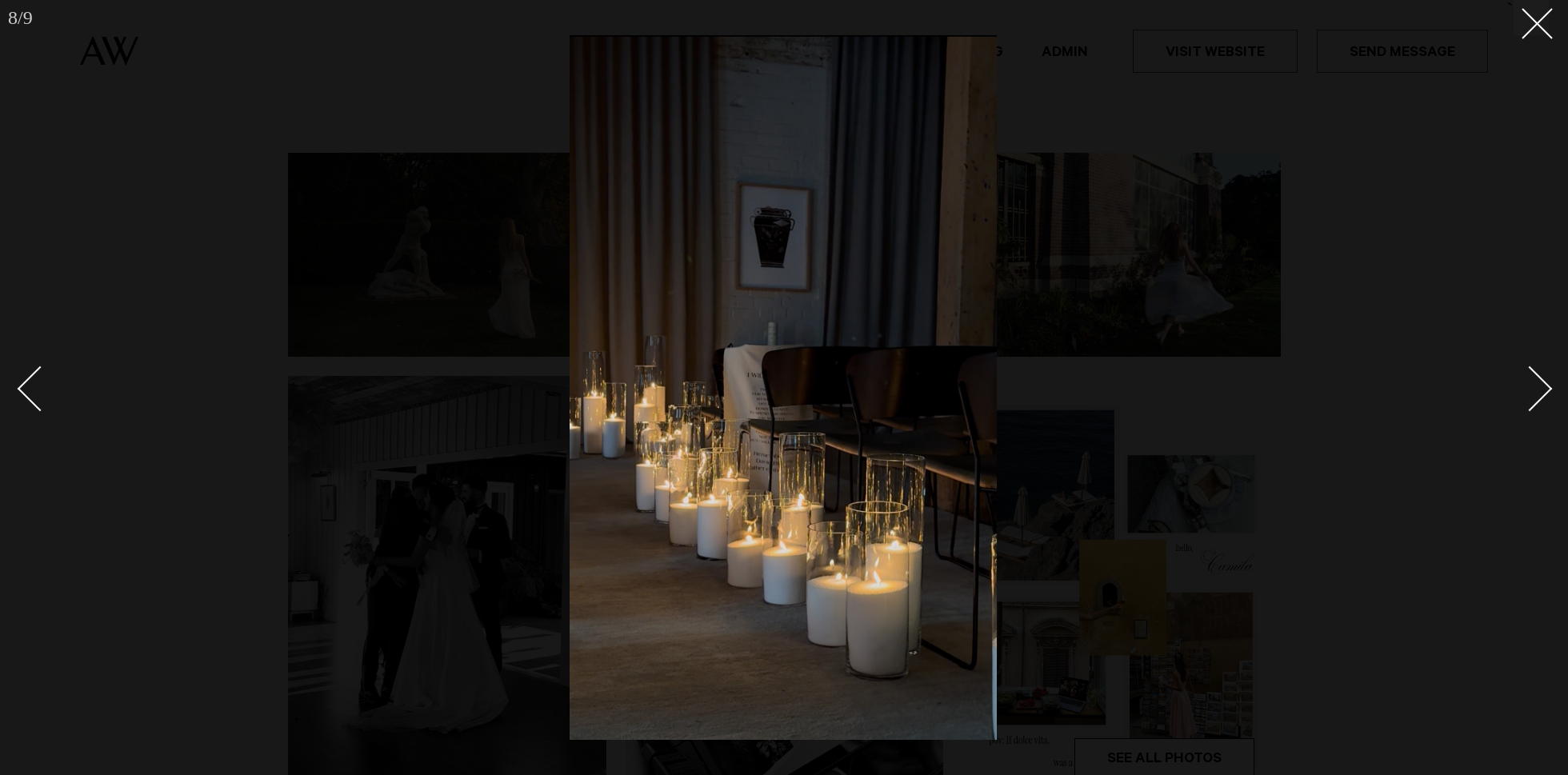
click at [1536, 379] on div "Next slide" at bounding box center [1530, 388] width 46 height 46
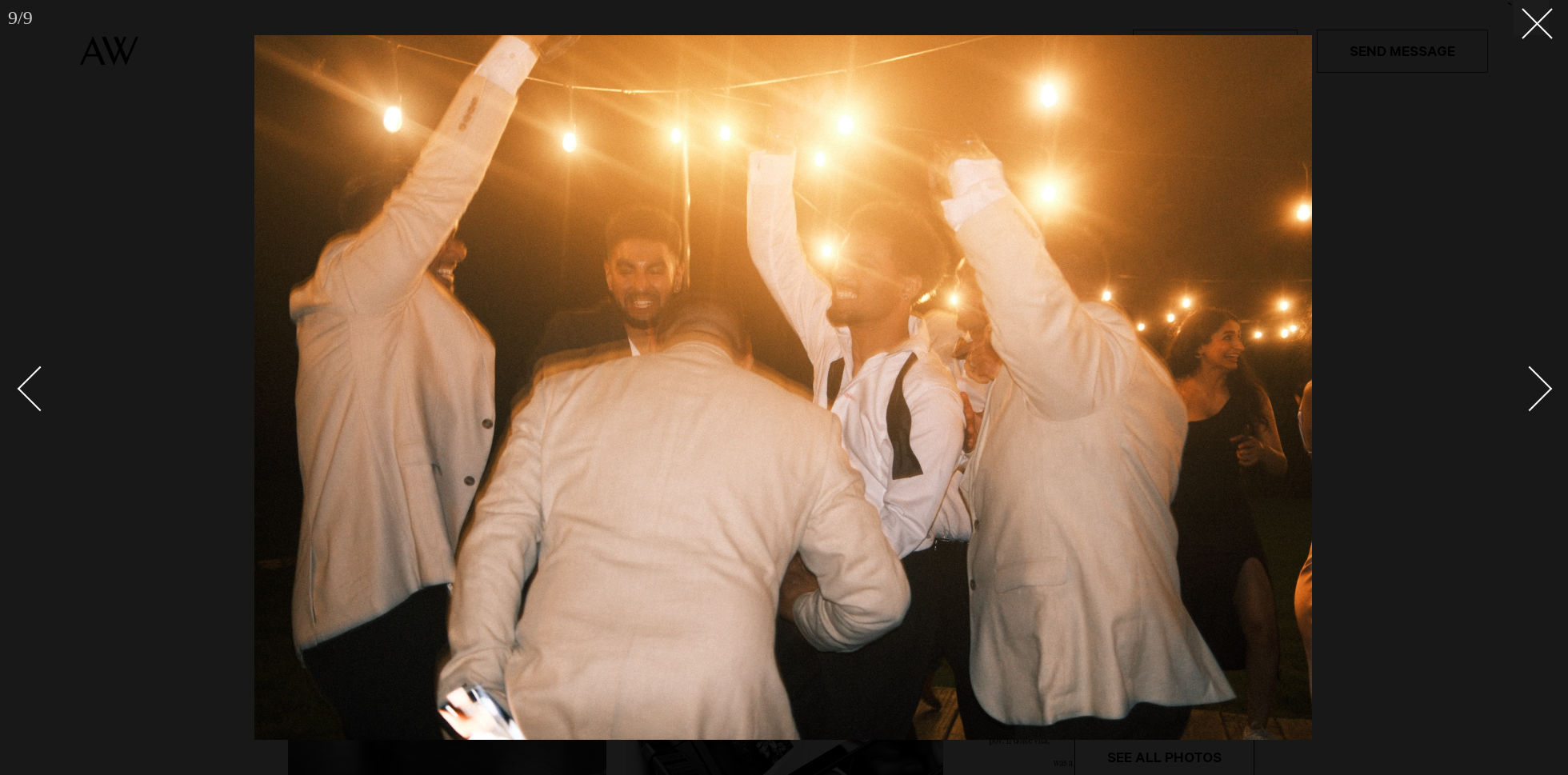
click at [1536, 379] on div "Next slide" at bounding box center [1530, 388] width 46 height 46
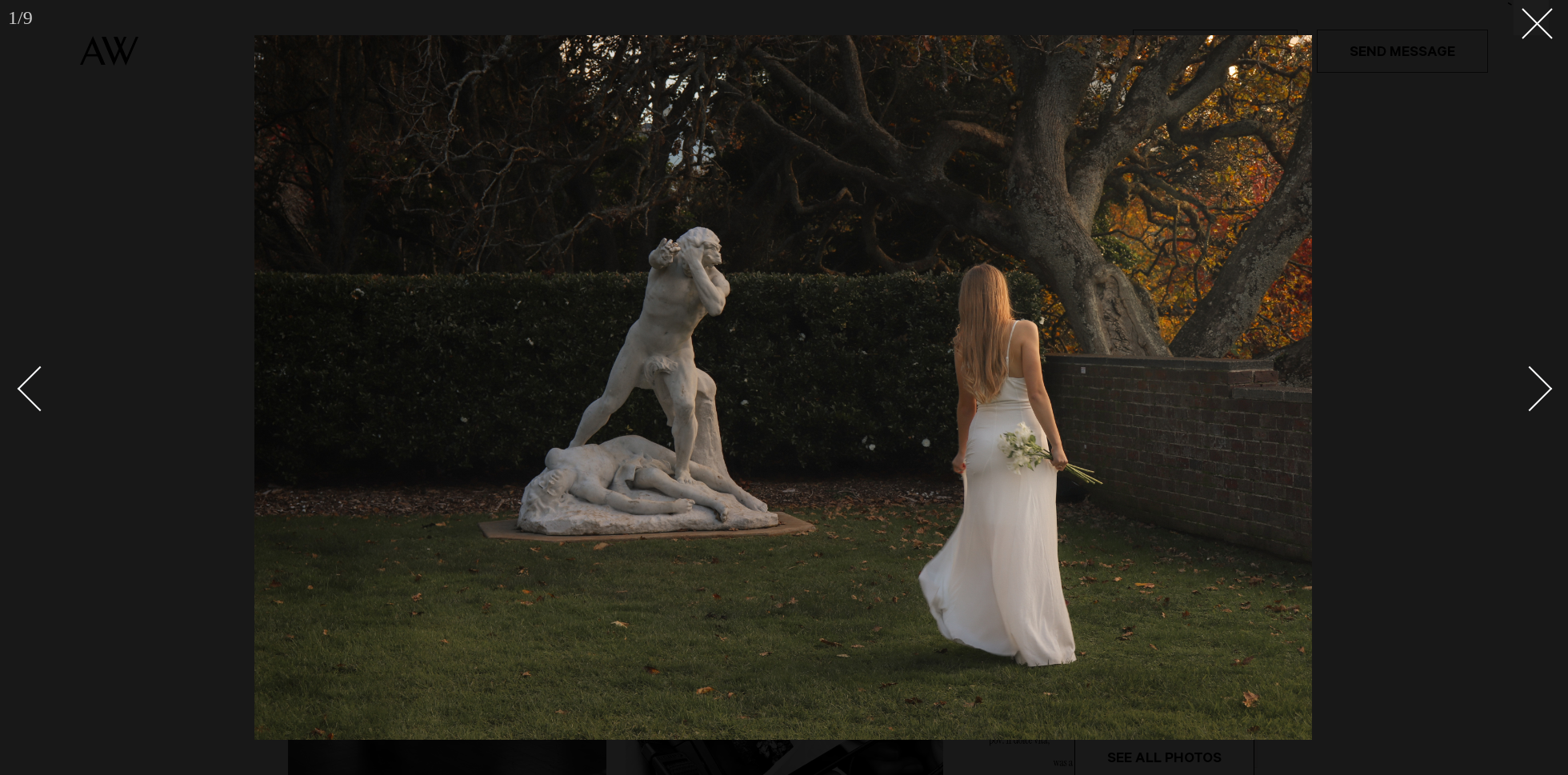
click at [1536, 379] on div "Next slide" at bounding box center [1530, 388] width 46 height 46
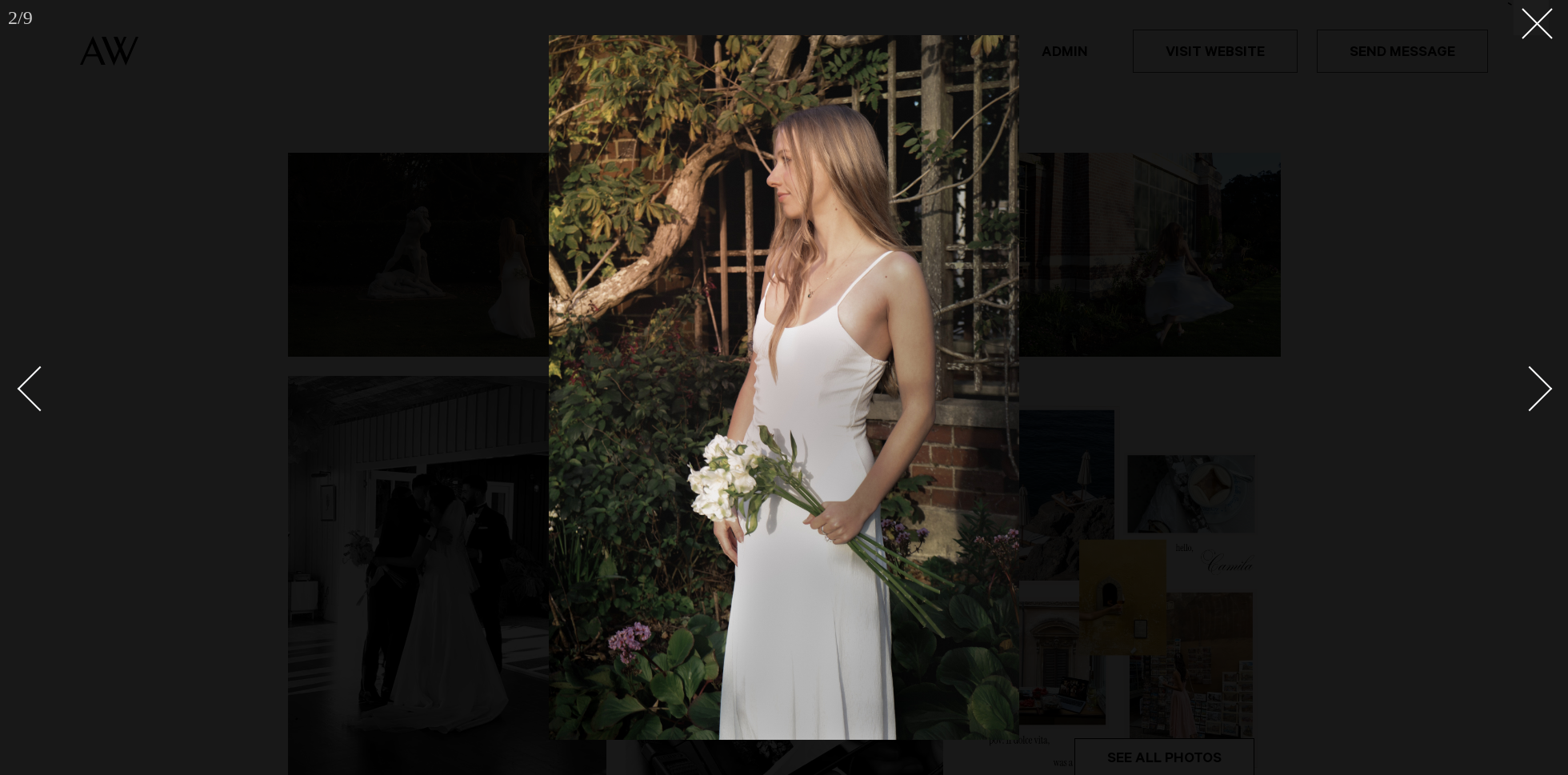
click at [1534, 41] on div at bounding box center [784, 388] width 1568 height 775
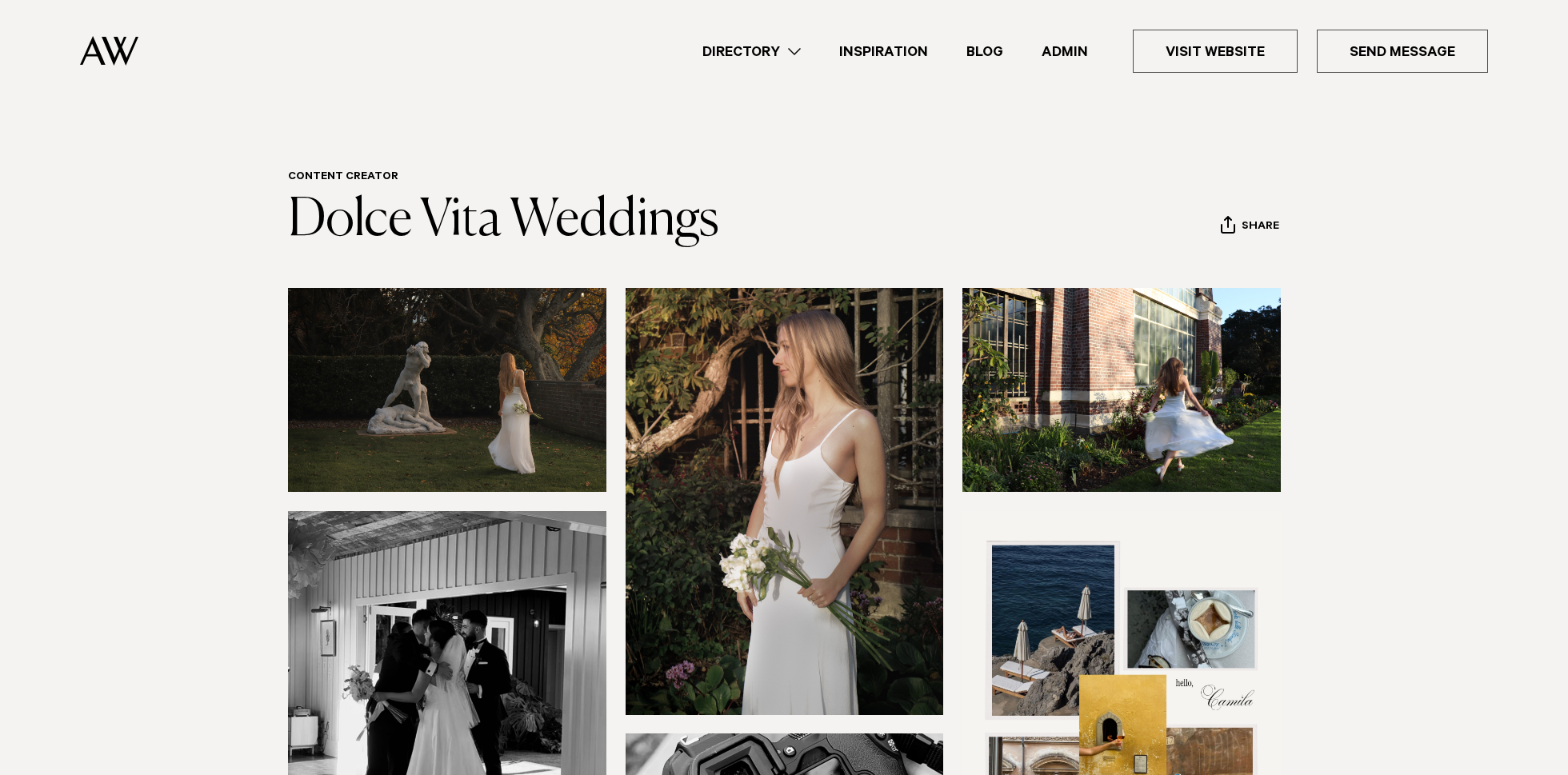
click at [1067, 49] on link "Admin" at bounding box center [1065, 51] width 85 height 21
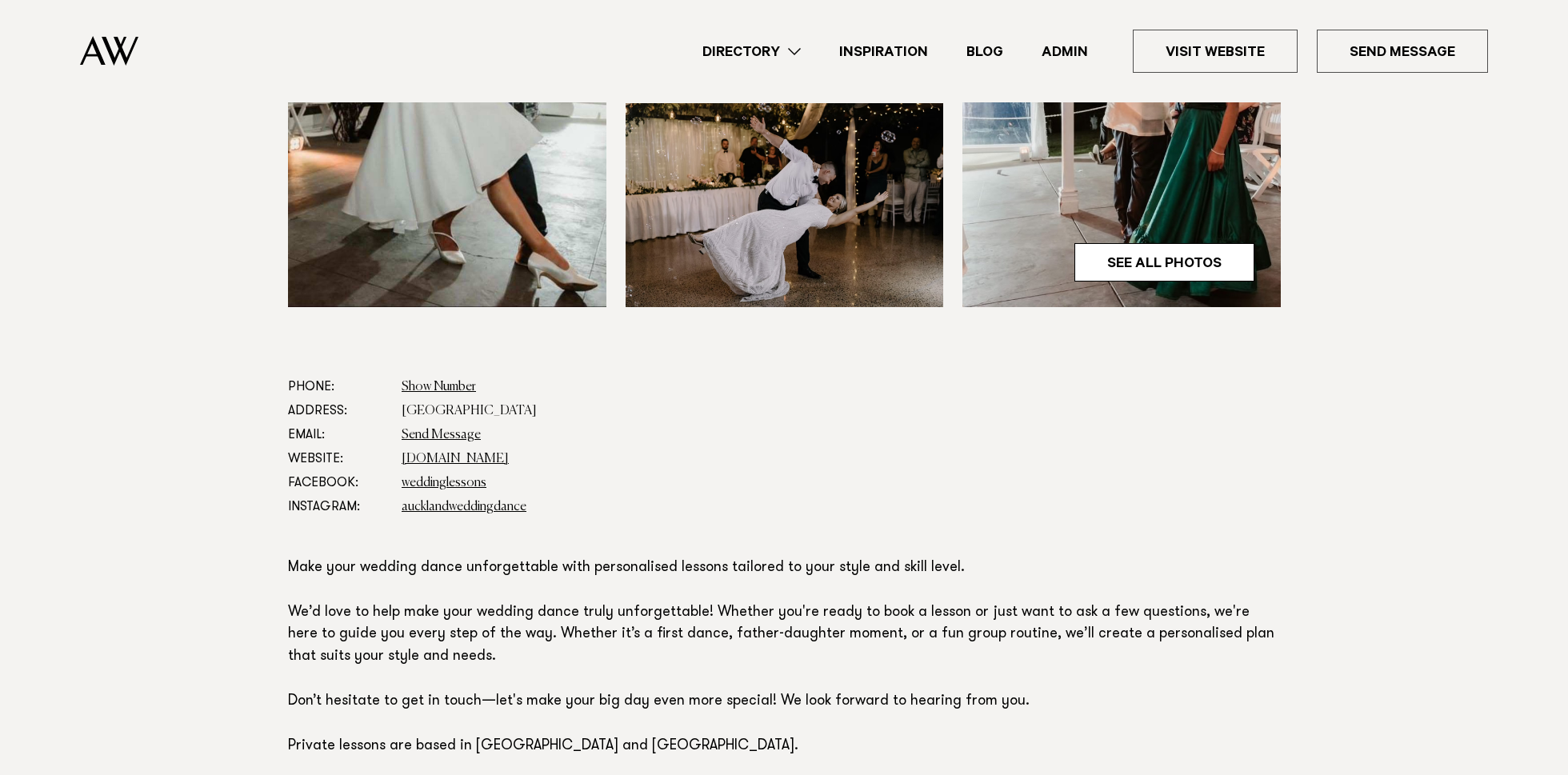
scroll to position [720, 0]
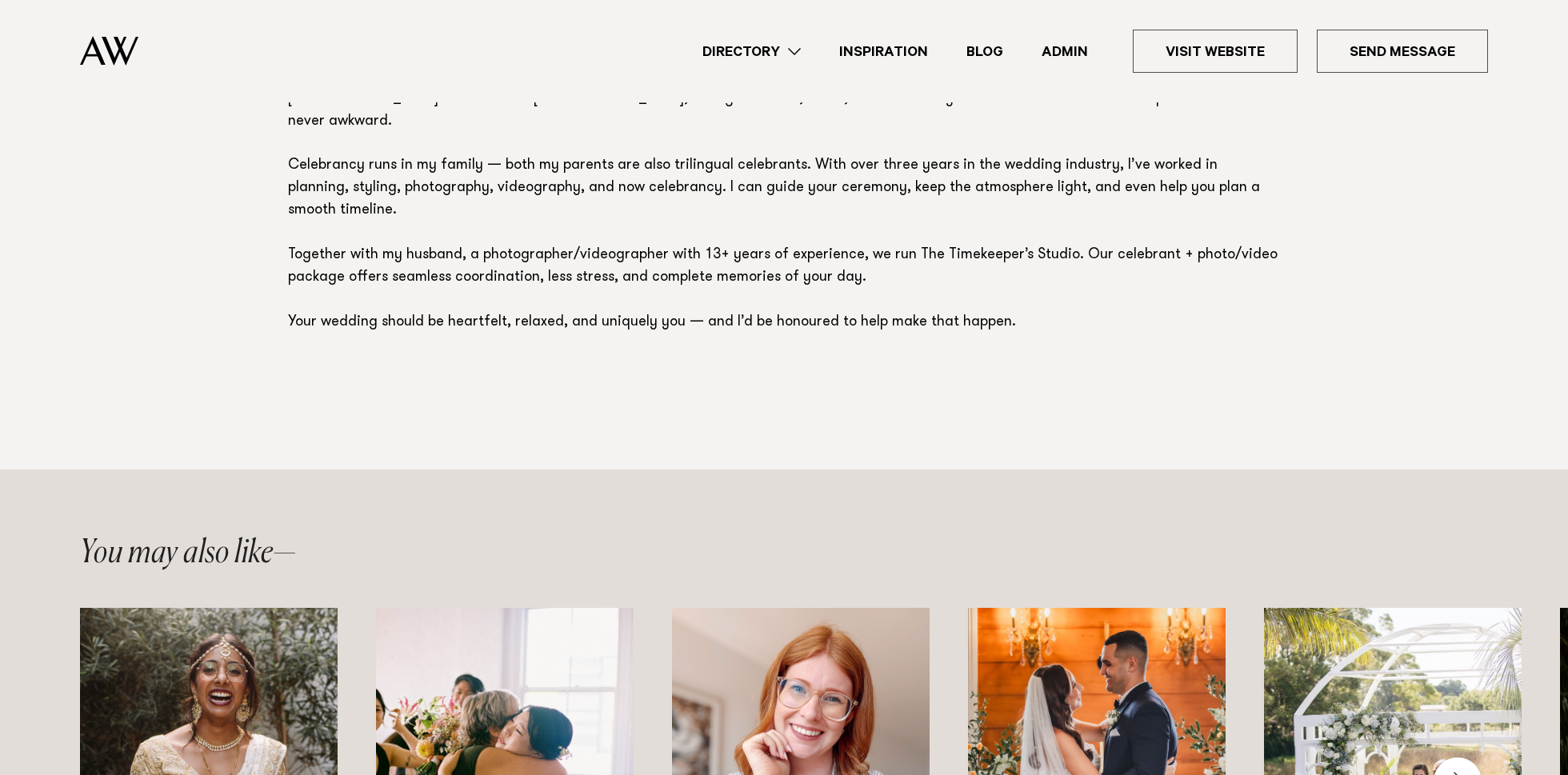
scroll to position [1160, 0]
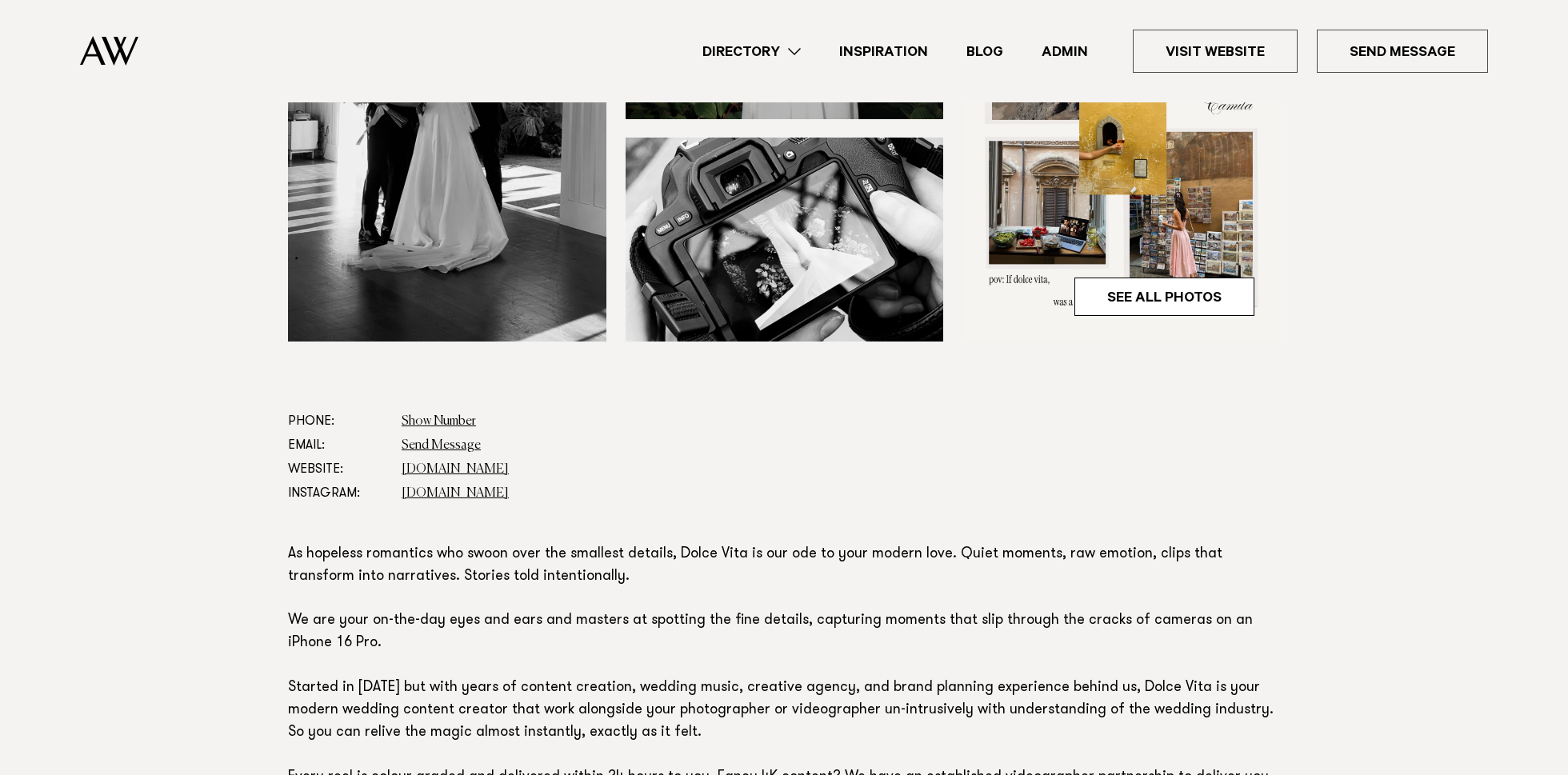
scroll to position [234, 0]
